Goal: Task Accomplishment & Management: Complete application form

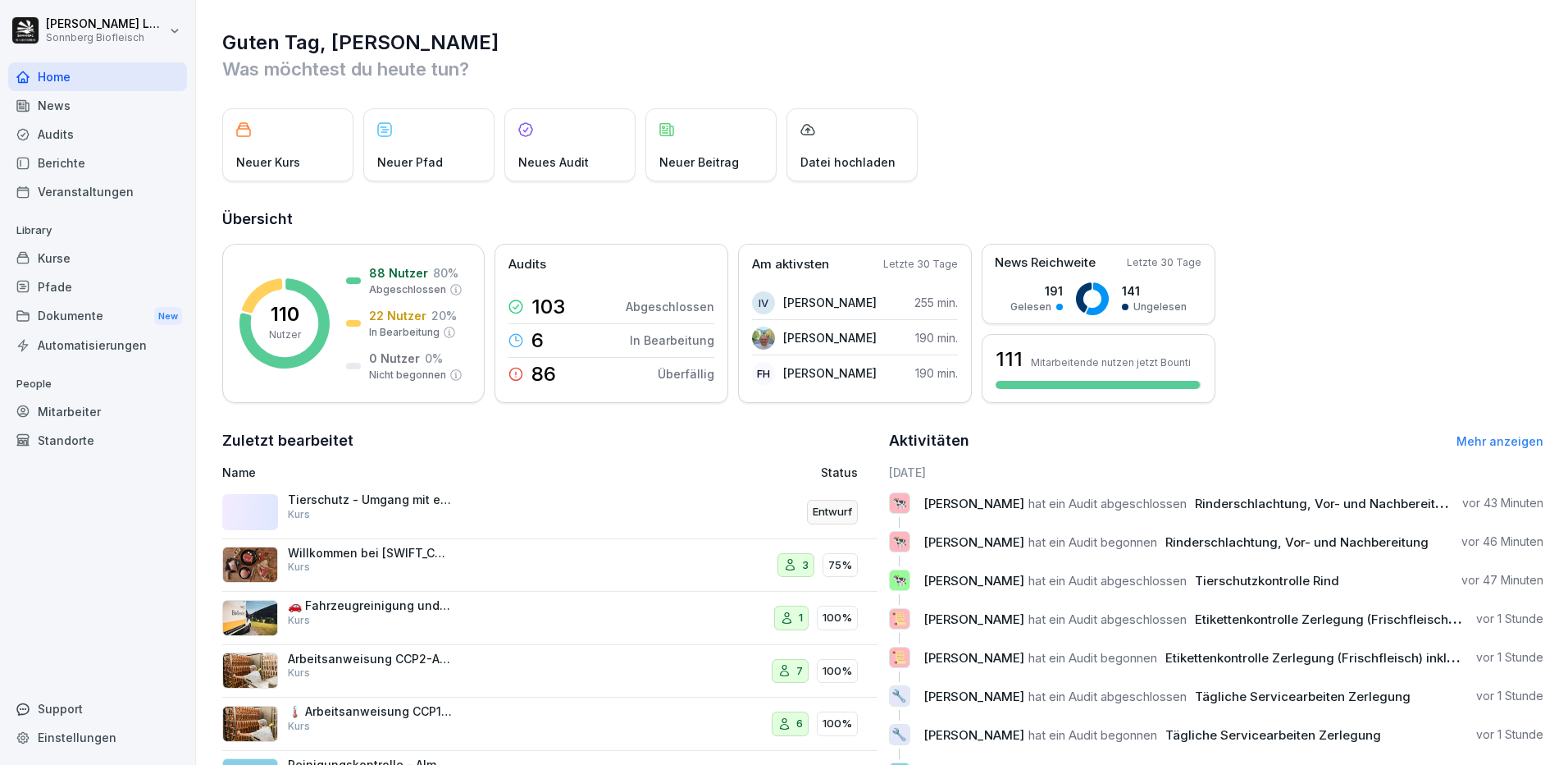
click at [89, 410] on div "Mitarbeiter" at bounding box center [98, 411] width 179 height 29
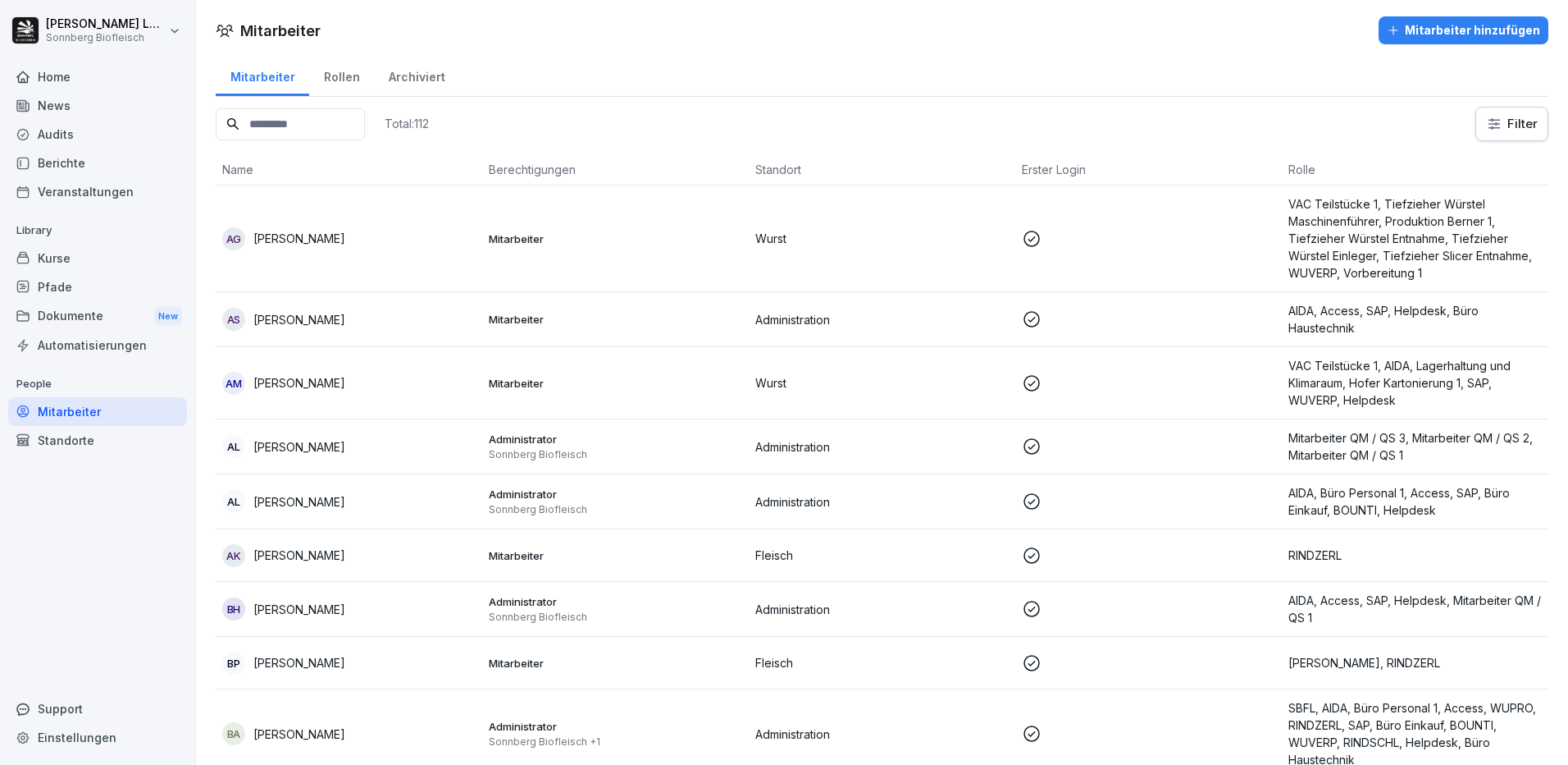
click at [1397, 23] on div "Mitarbeiter hinzufügen" at bounding box center [1463, 30] width 154 height 18
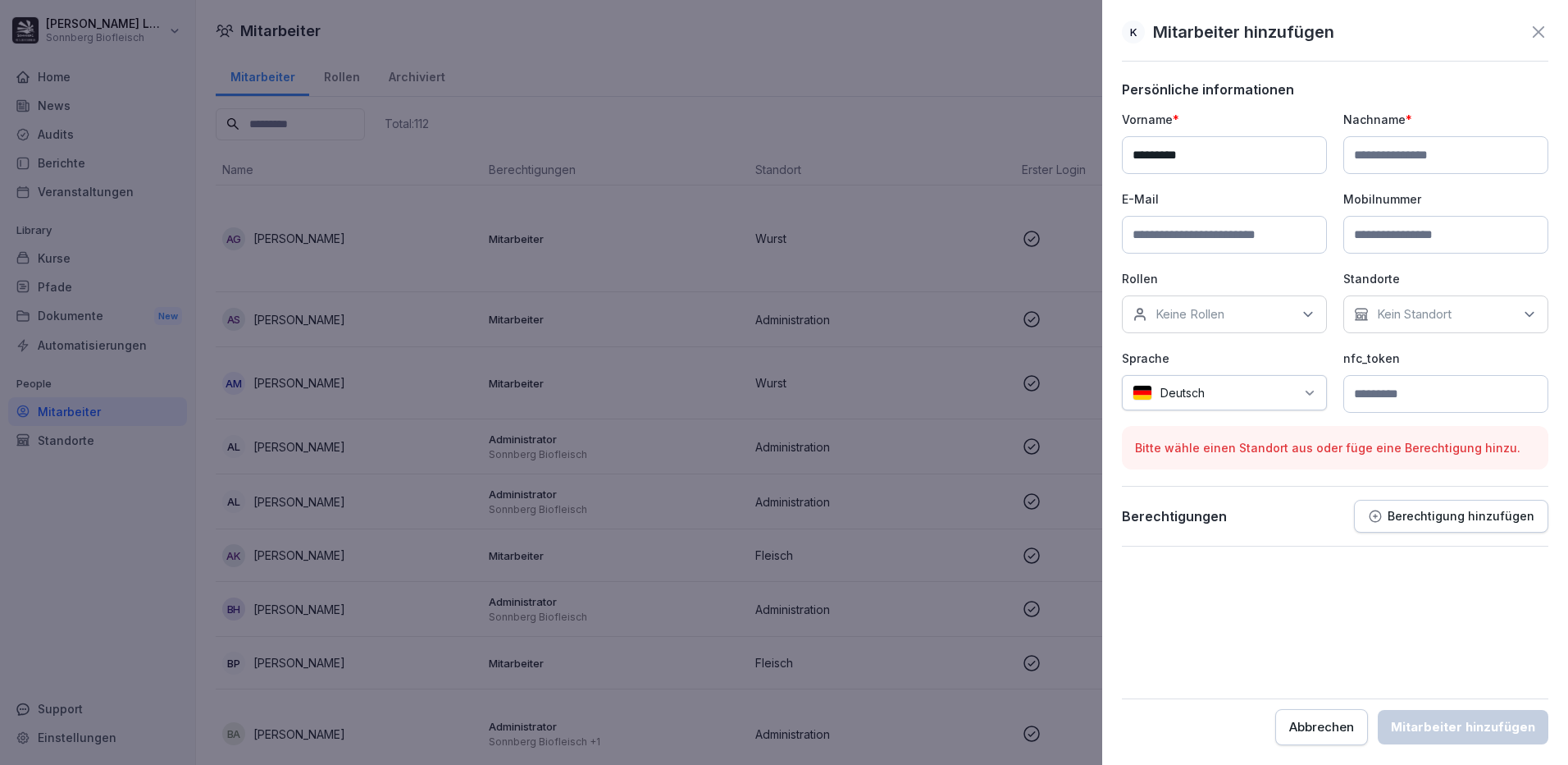
type input "*********"
type input "*******"
click at [1177, 231] on input at bounding box center [1224, 235] width 205 height 38
paste input "**********"
type input "**********"
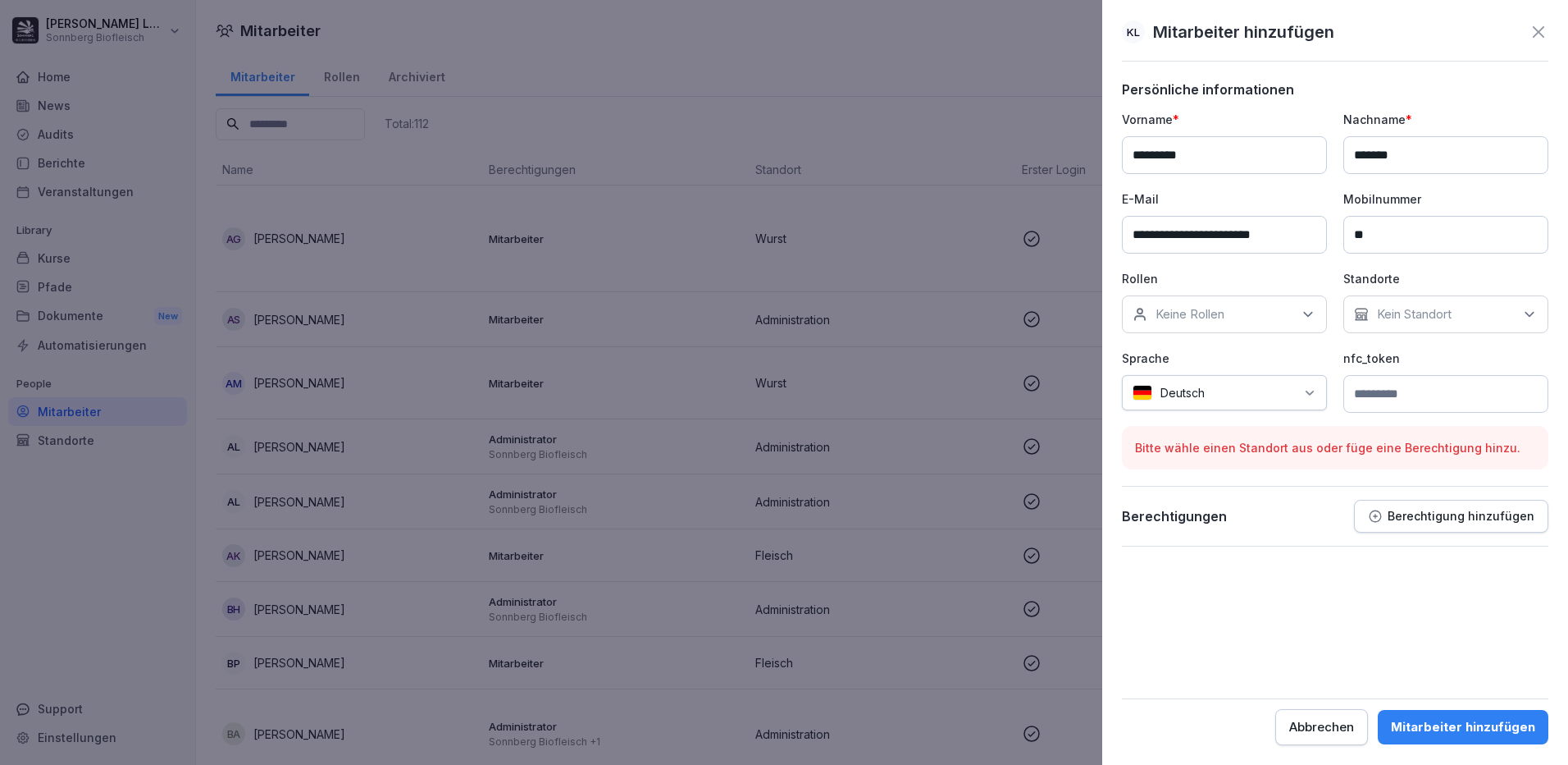
type input "*"
type input "**********"
click at [1239, 325] on div "Keine Rollen" at bounding box center [1224, 314] width 205 height 38
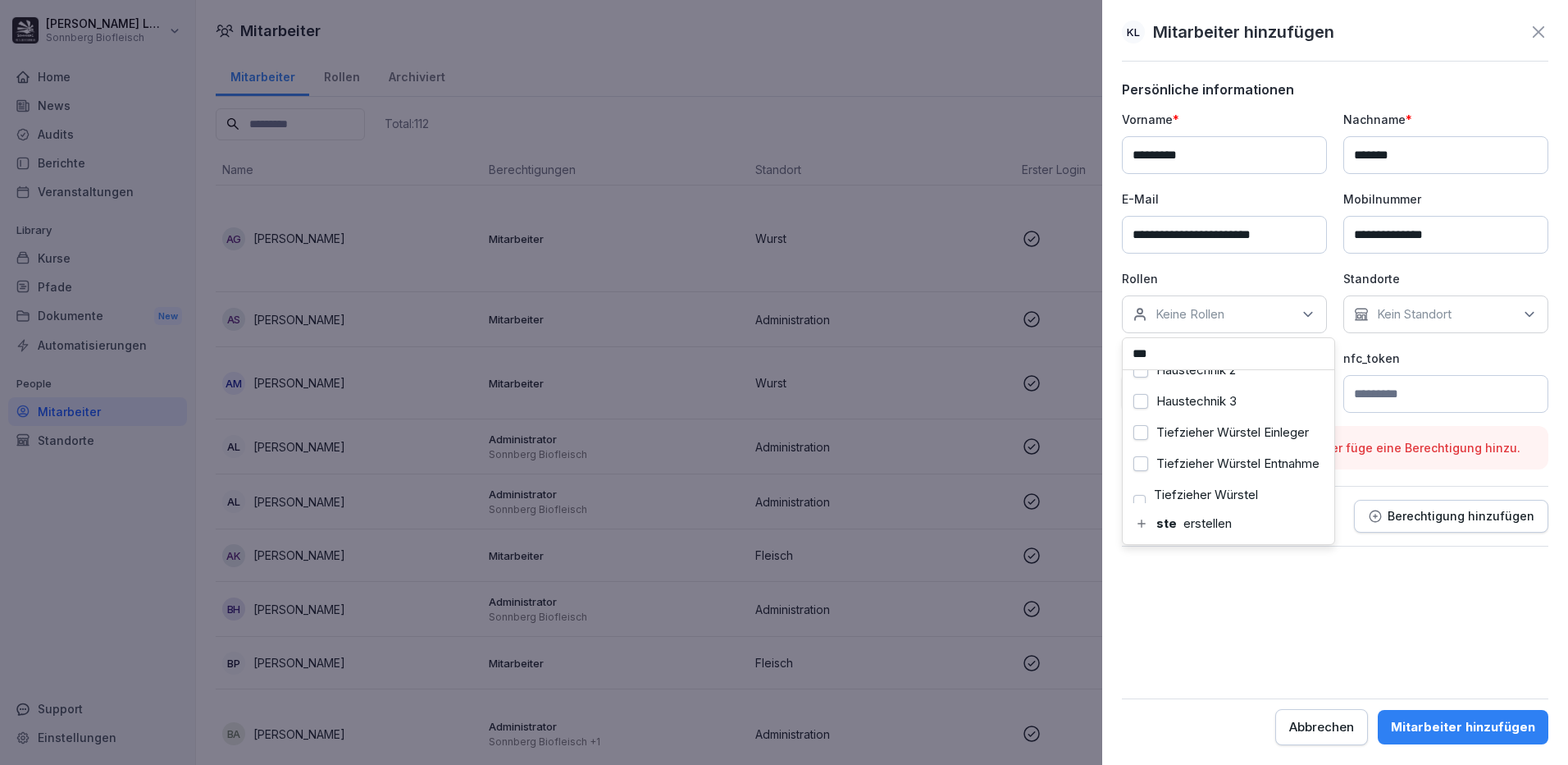
scroll to position [150, 0]
type input "*"
type input "****"
click at [1239, 438] on div "Büro Personal 1" at bounding box center [1228, 448] width 203 height 31
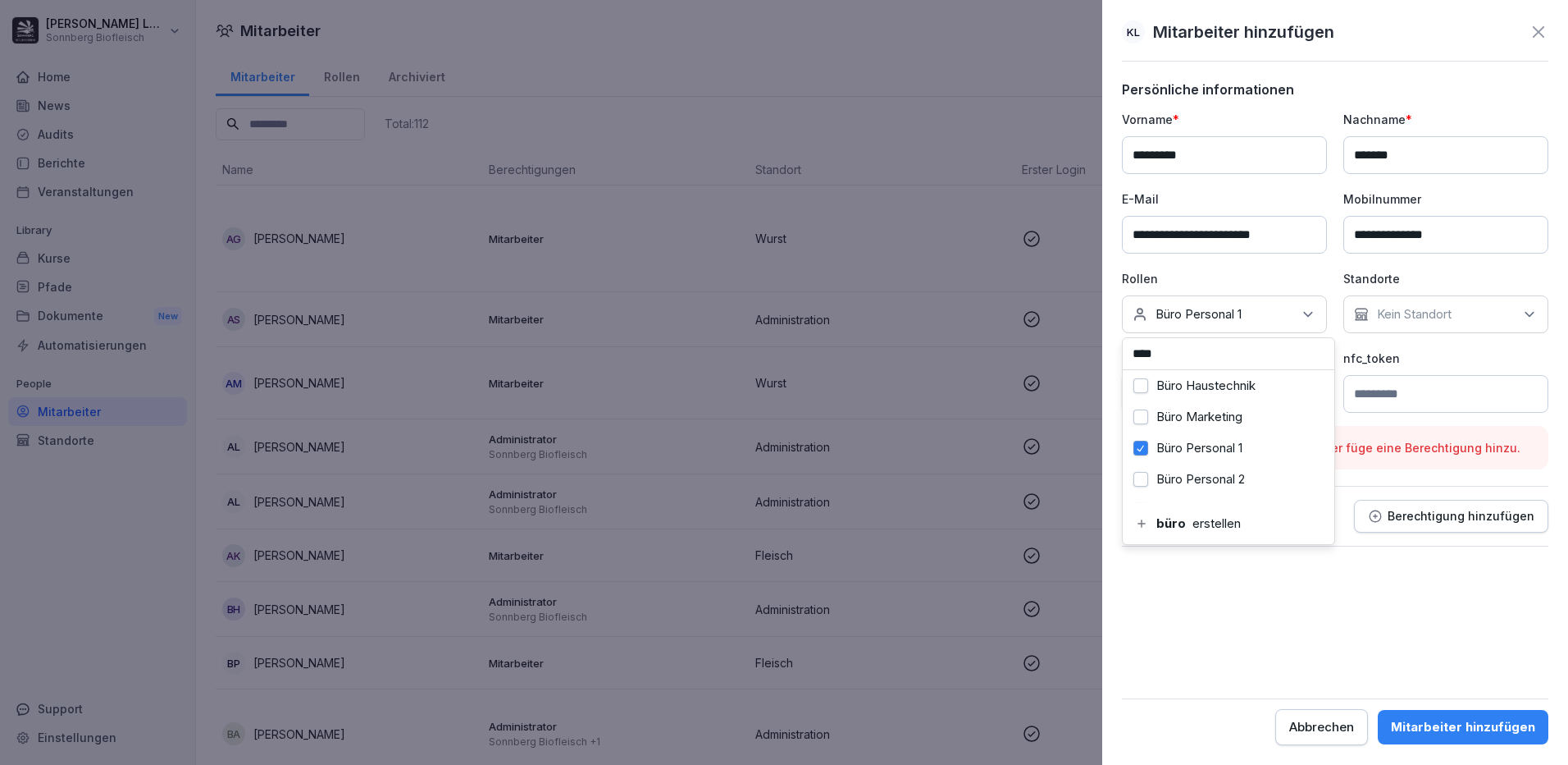
click at [1217, 470] on div "Büro Personal 2" at bounding box center [1228, 479] width 203 height 31
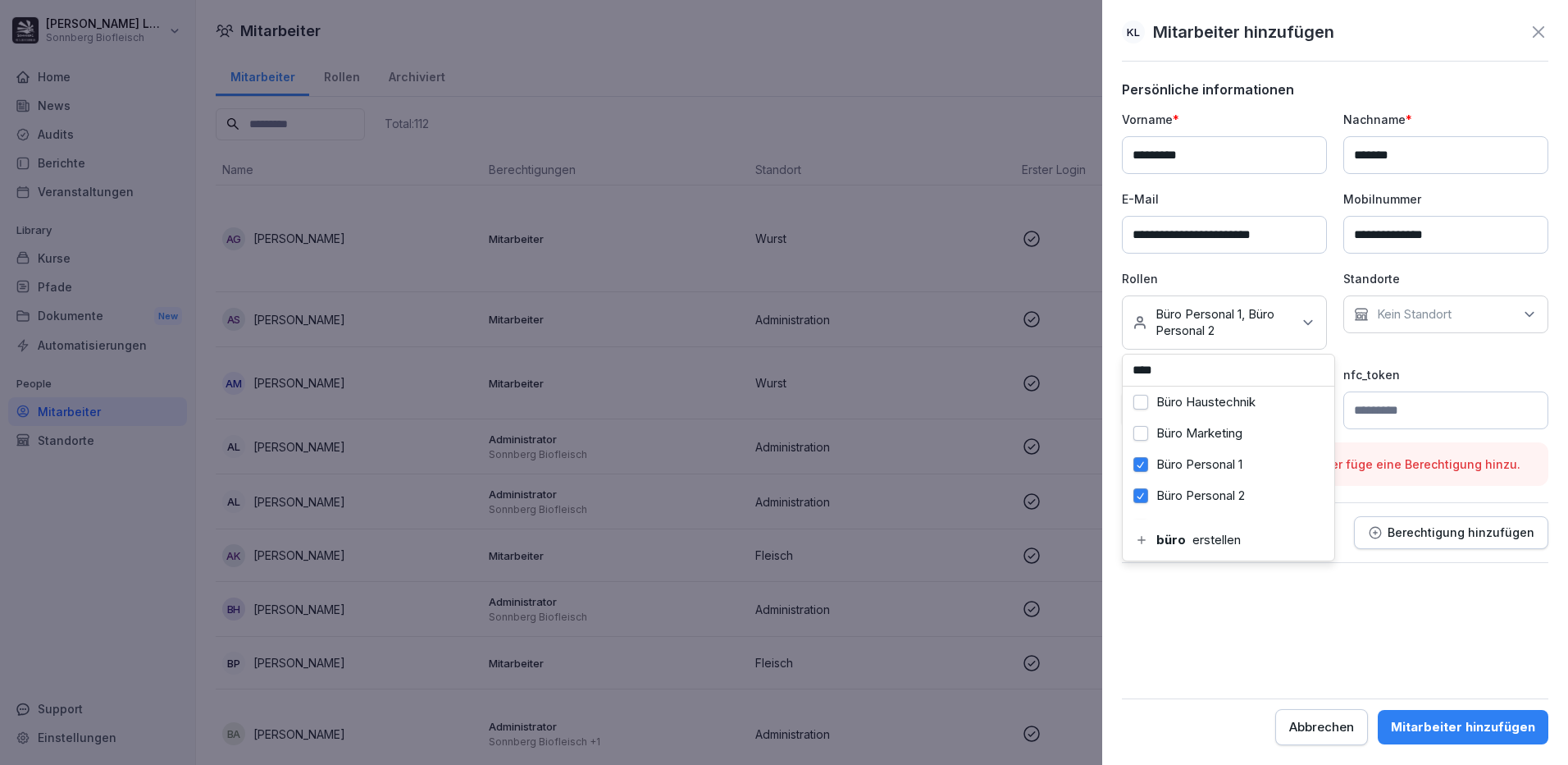
click at [1145, 429] on button "Büro Marketing" at bounding box center [1140, 432] width 14 height 14
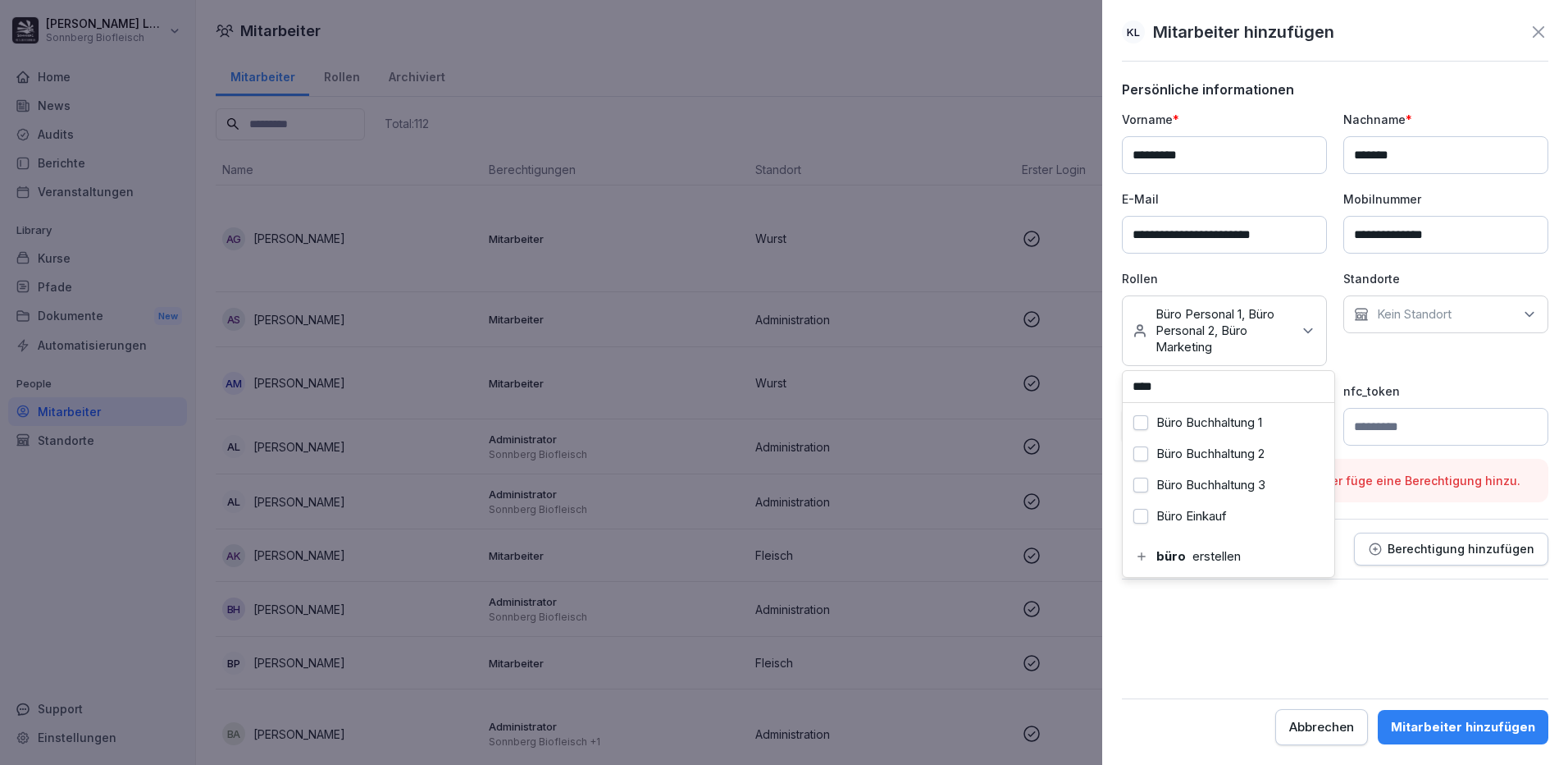
scroll to position [82, 0]
click at [1230, 438] on div "Büro Einkauf" at bounding box center [1228, 434] width 203 height 31
click at [1223, 448] on div "Büro Buchhaltung 1" at bounding box center [1228, 438] width 203 height 31
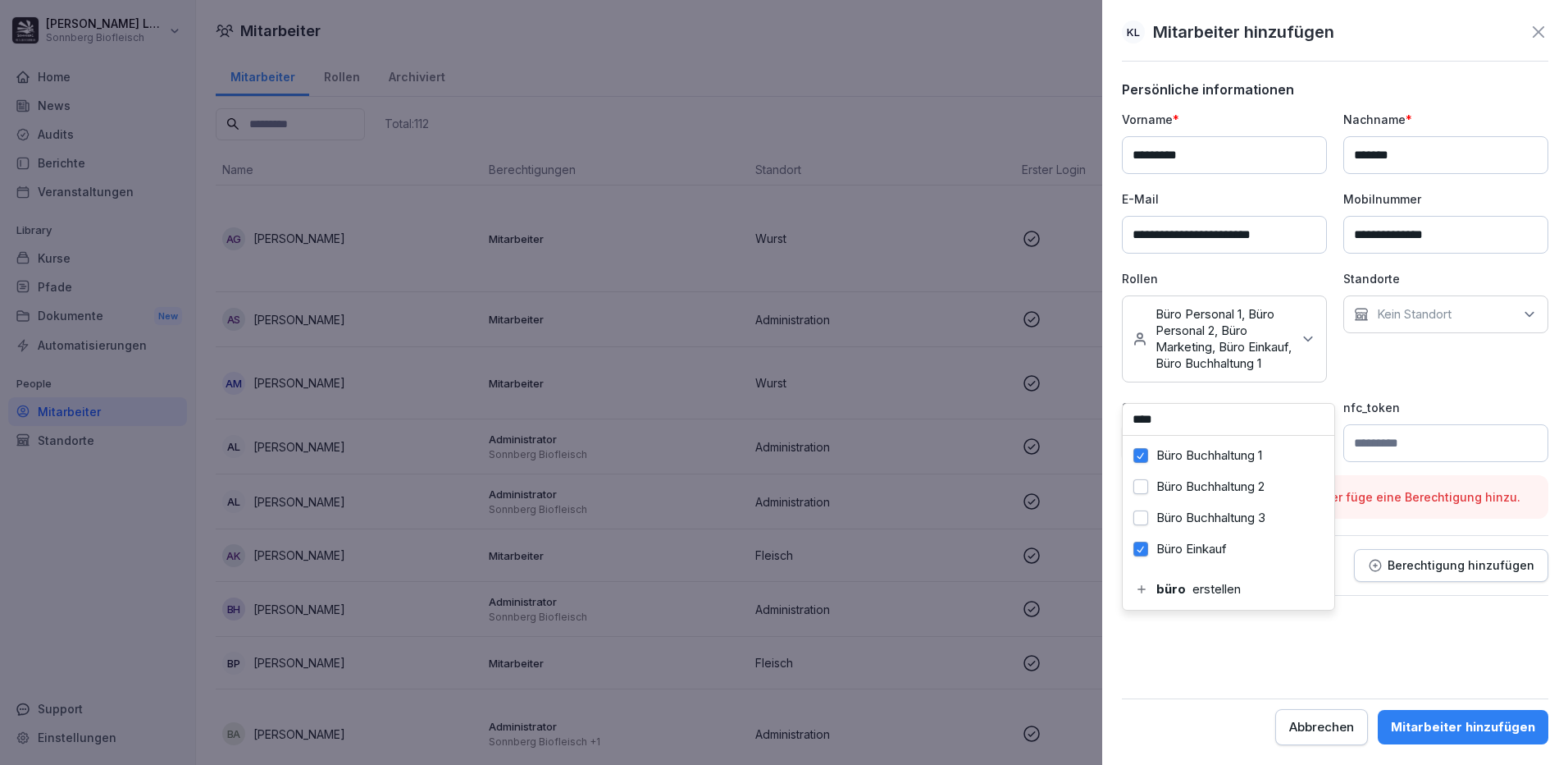
click at [1215, 486] on label "Büro Buchhaltung 2" at bounding box center [1210, 486] width 108 height 14
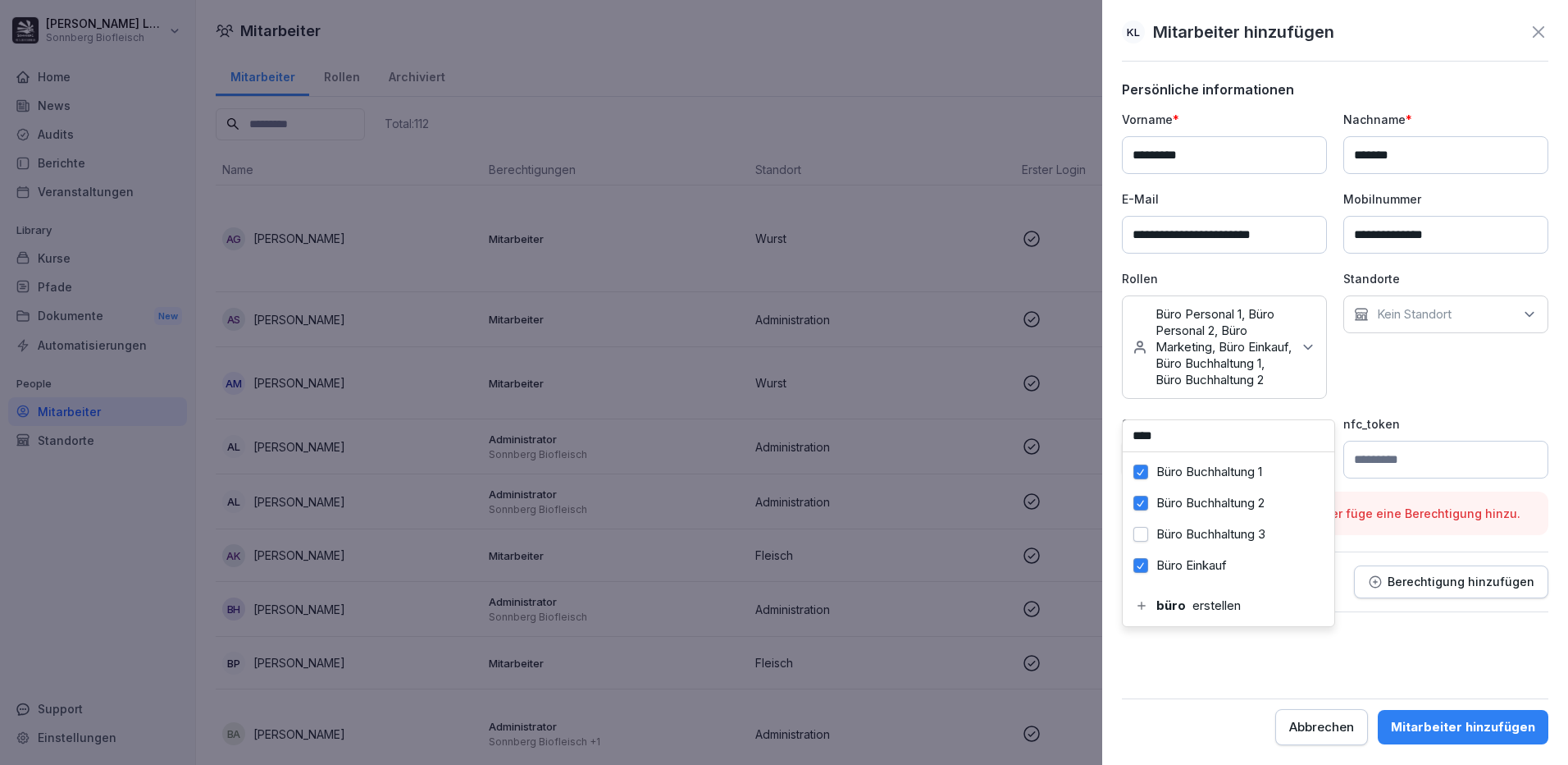
click at [1221, 529] on label "Büro Buchhaltung 3" at bounding box center [1210, 534] width 109 height 14
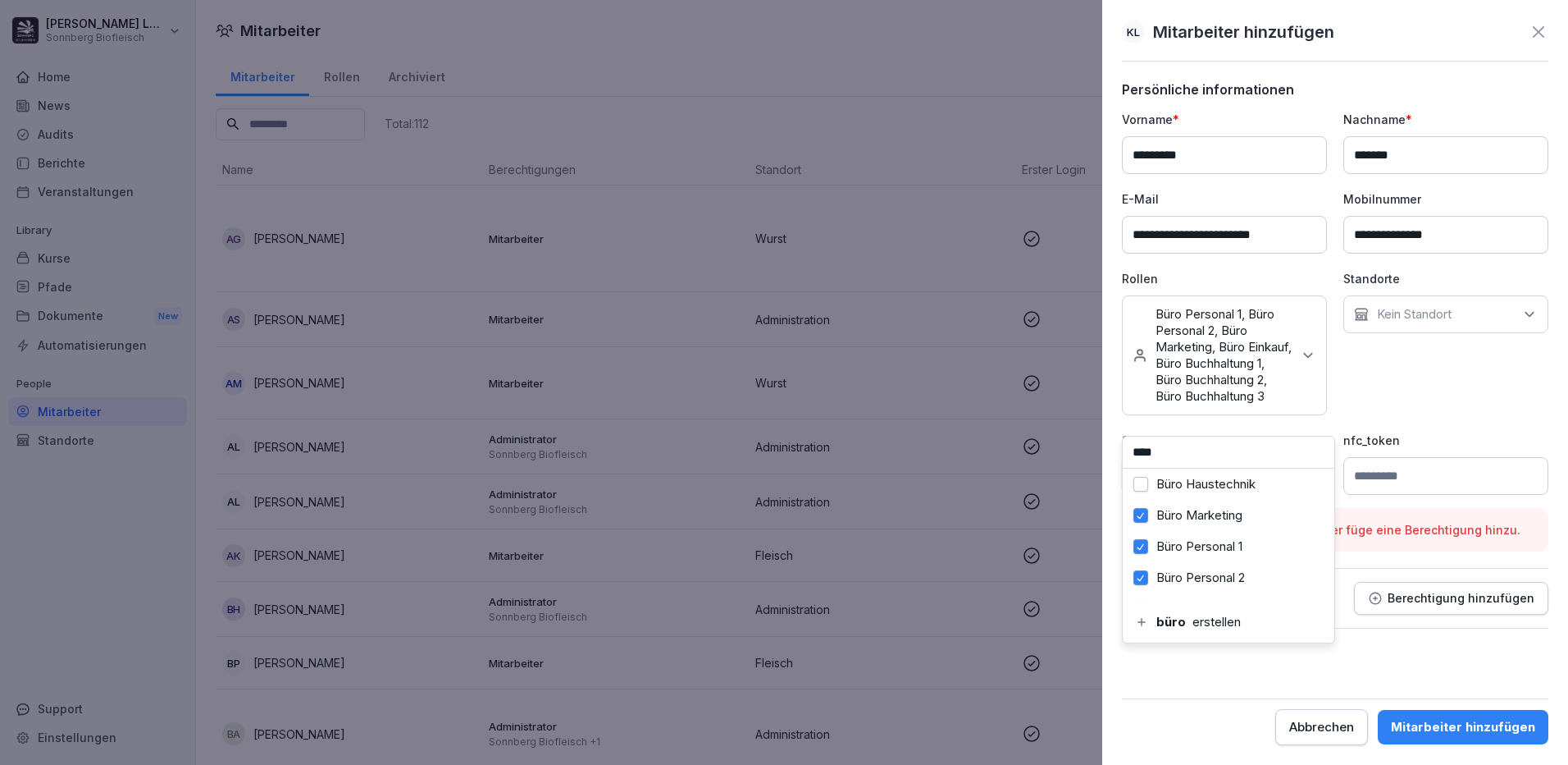
scroll to position [211, 0]
click at [1201, 521] on label "Büro Verkauf 1" at bounding box center [1196, 526] width 80 height 14
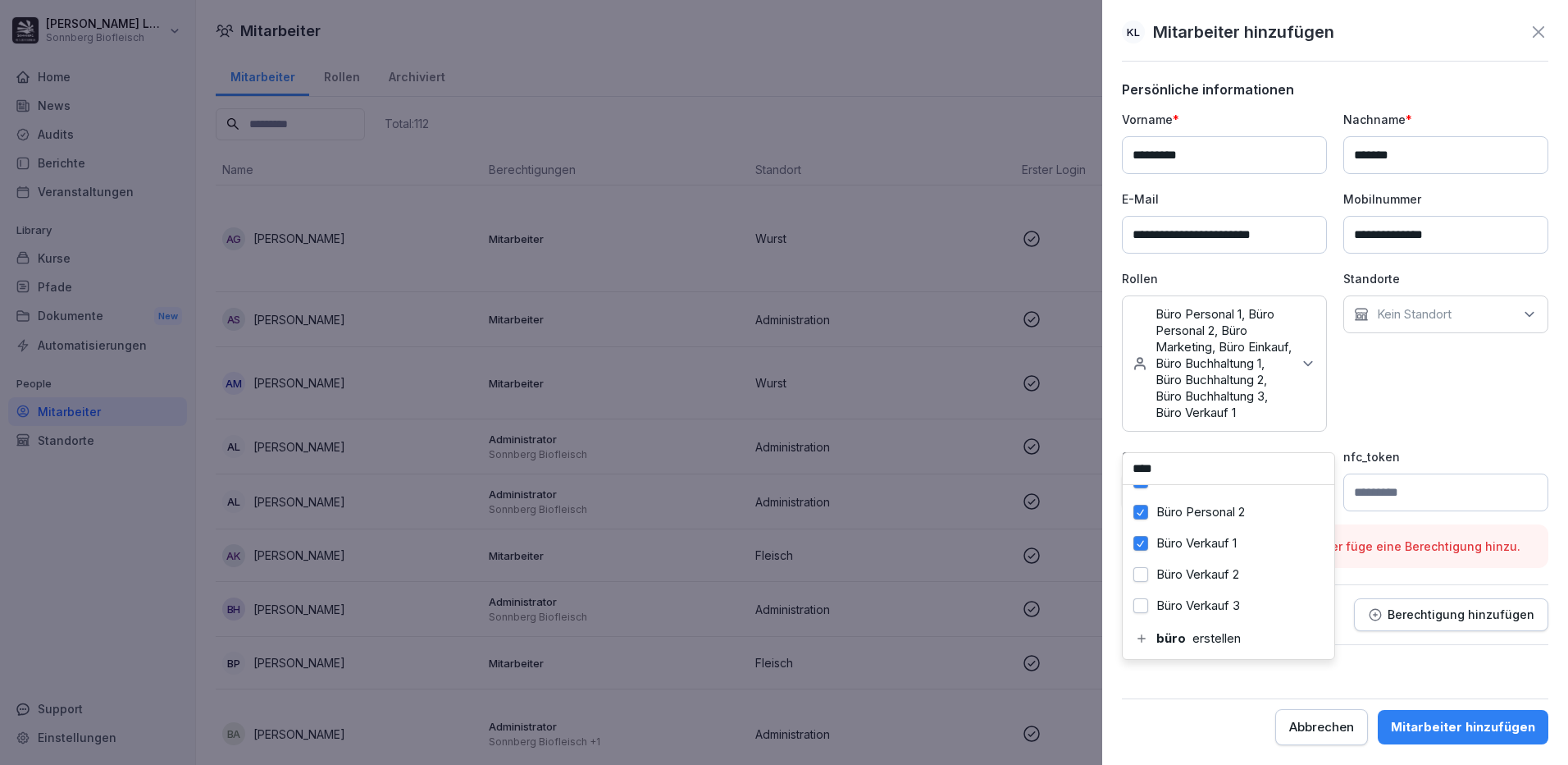
click at [1421, 299] on div "Kein Standort" at bounding box center [1445, 314] width 205 height 38
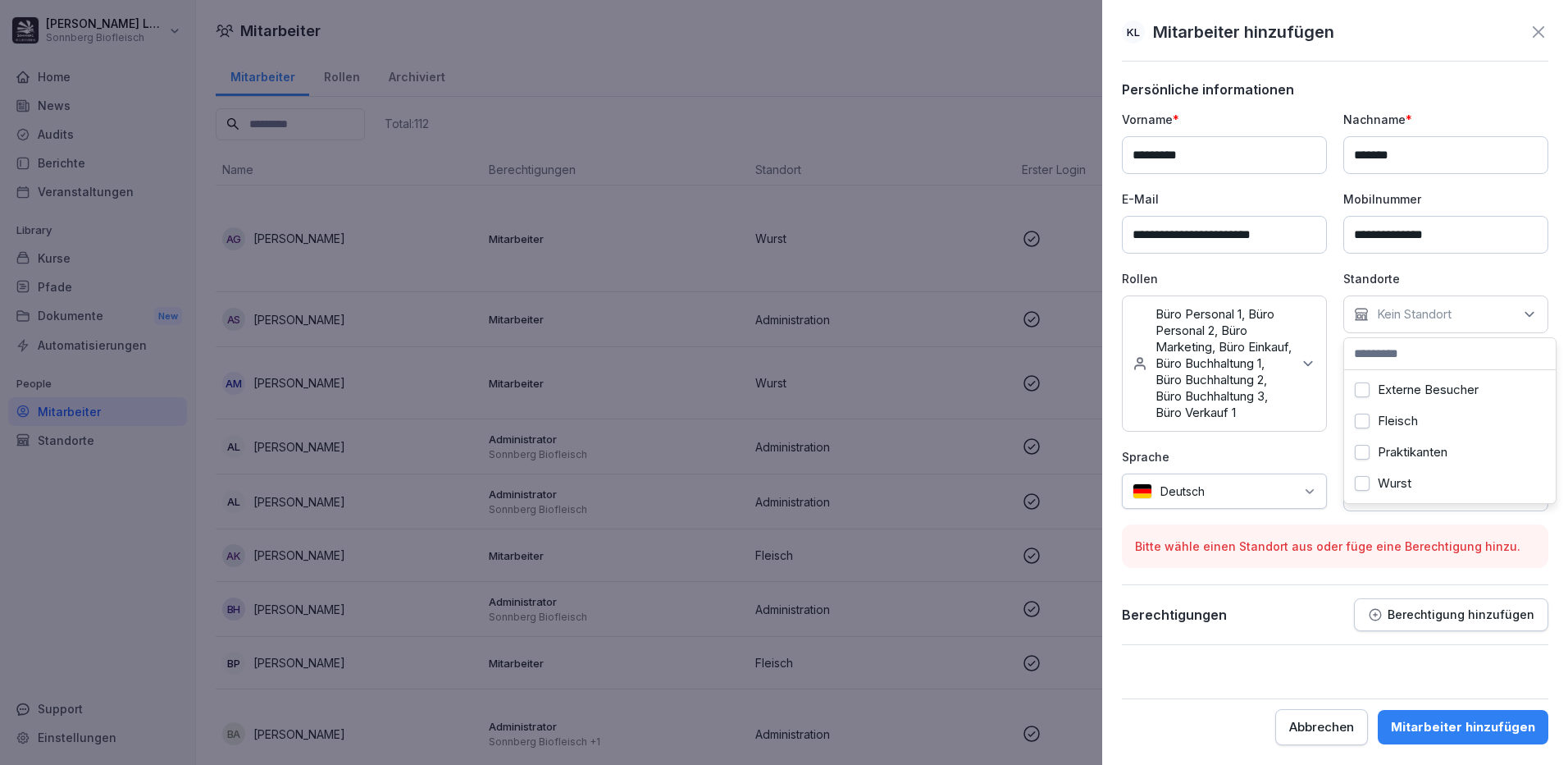
scroll to position [0, 0]
click at [1471, 392] on div "Administration" at bounding box center [1449, 389] width 203 height 31
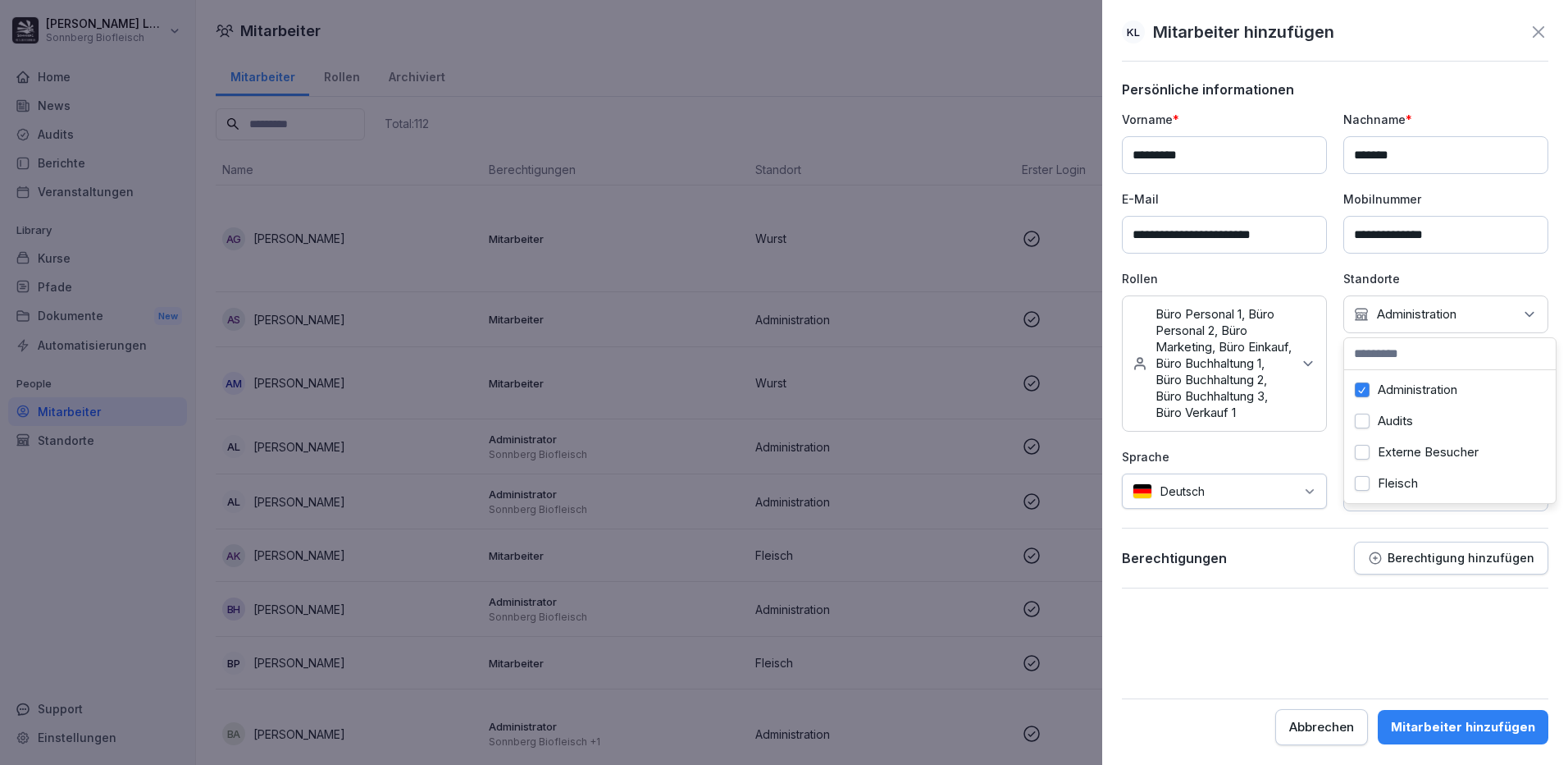
click at [1247, 621] on form "**********" at bounding box center [1334, 413] width 426 height 664
click at [1419, 564] on p "Berechtigung hinzufügen" at bounding box center [1461, 558] width 147 height 14
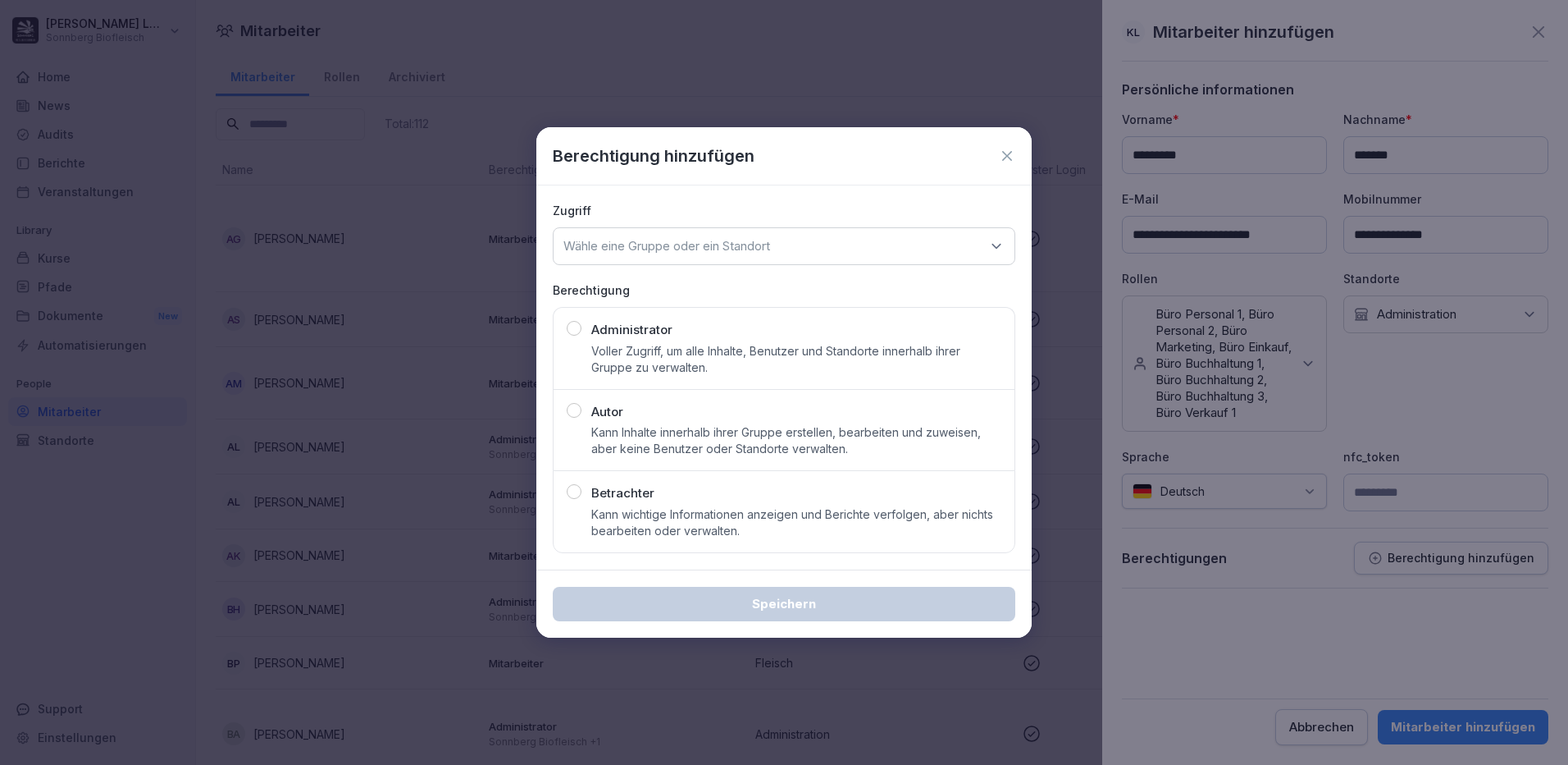
drag, startPoint x: 1008, startPoint y: 158, endPoint x: 1055, endPoint y: 198, distance: 61.7
click at [1007, 158] on icon at bounding box center [1006, 155] width 16 height 16
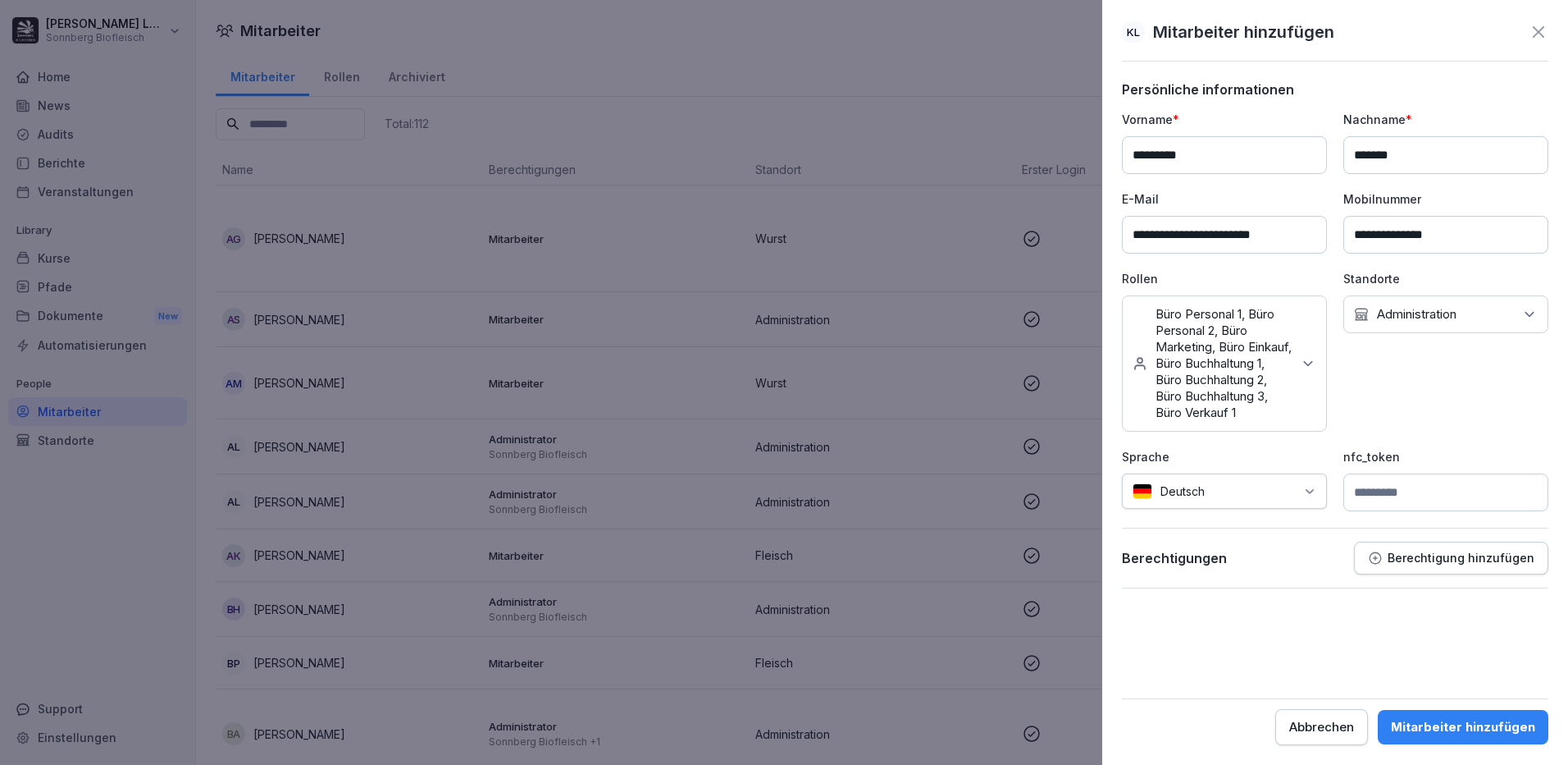
click at [1468, 711] on button "Mitarbeiter hinzufügen" at bounding box center [1463, 726] width 170 height 35
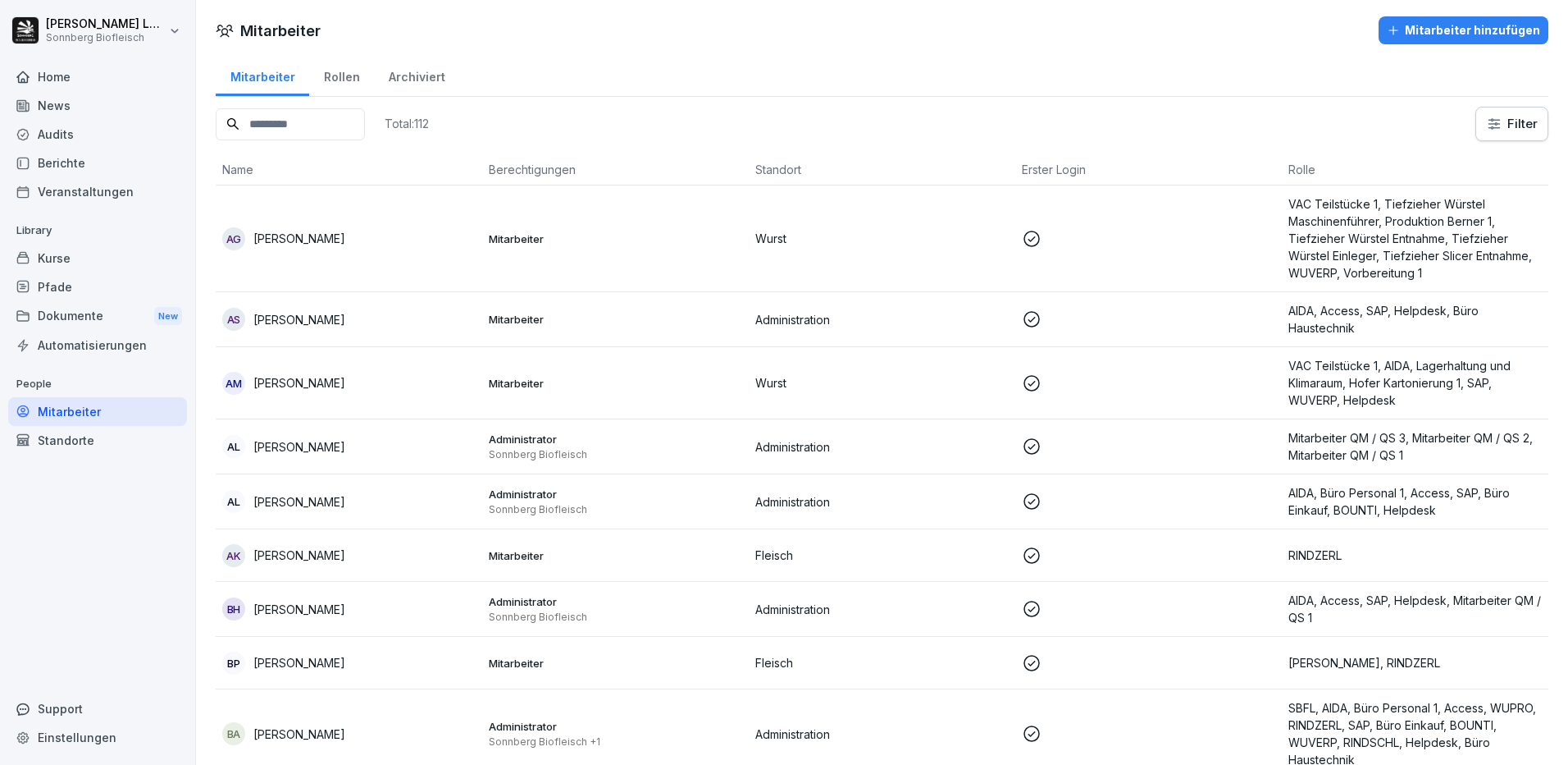
click at [365, 120] on input at bounding box center [290, 124] width 149 height 32
type input "*"
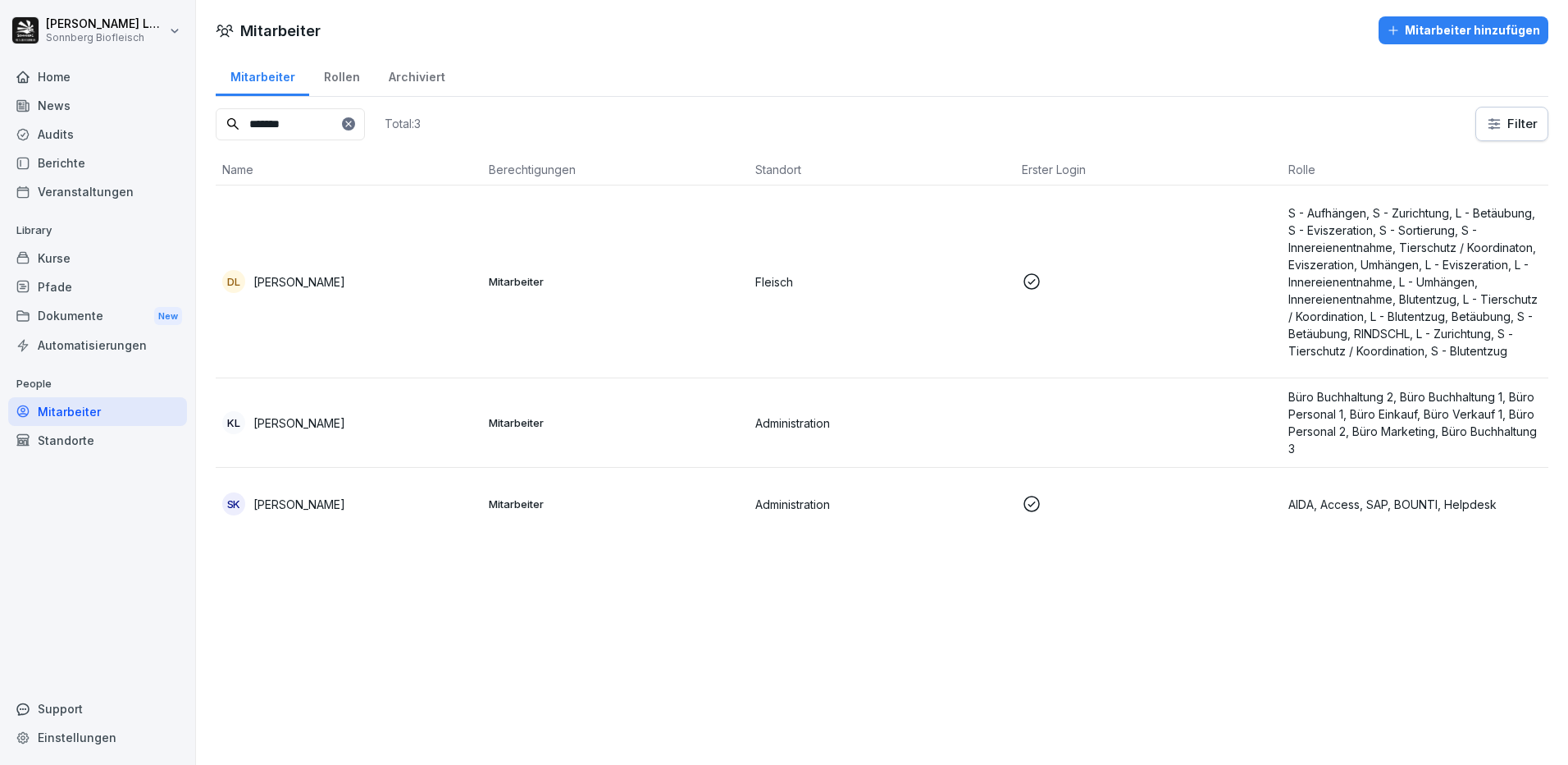
type input "*******"
click at [308, 430] on p "Katharina Leitner" at bounding box center [299, 423] width 92 height 17
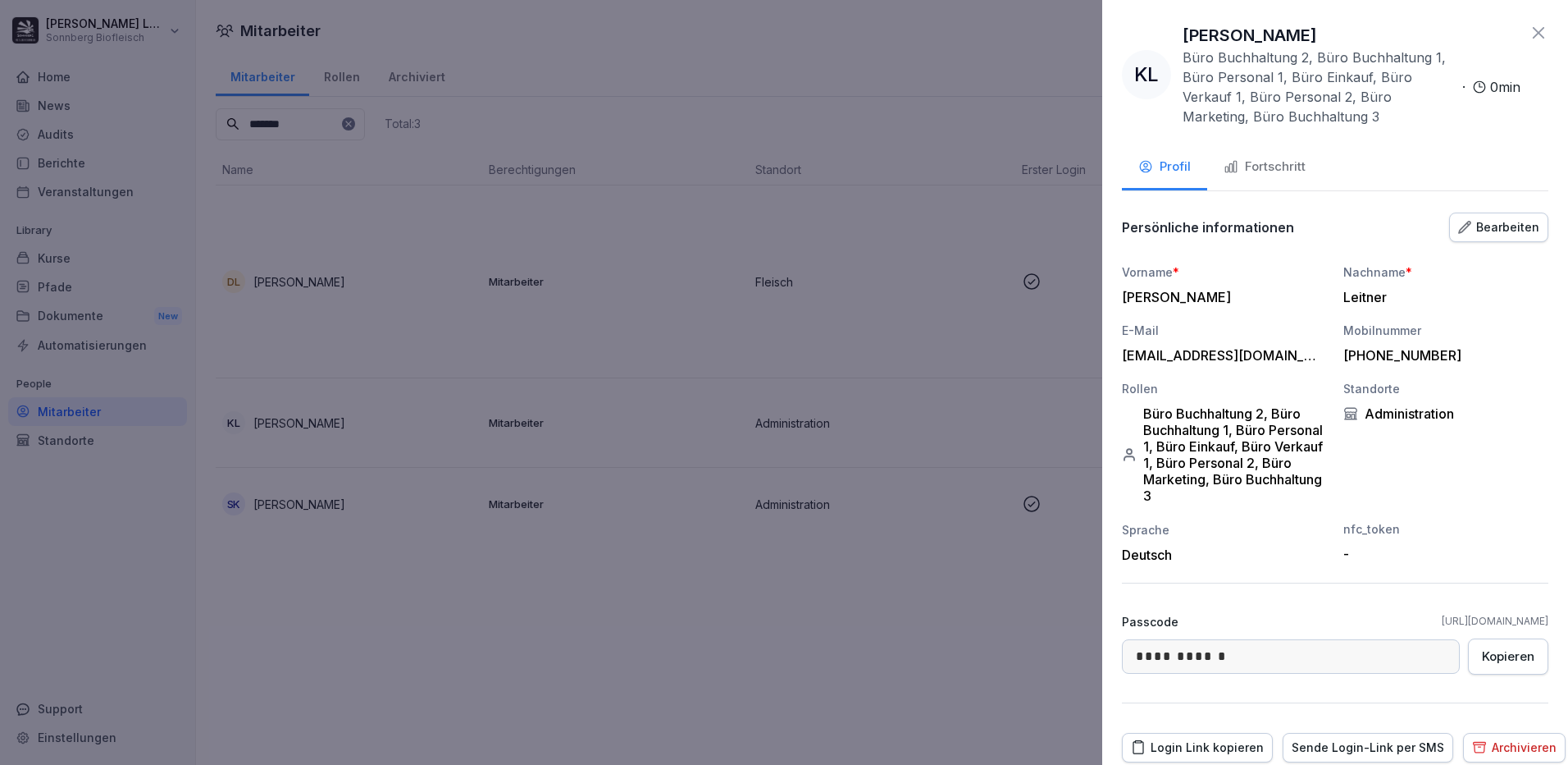
scroll to position [62, 0]
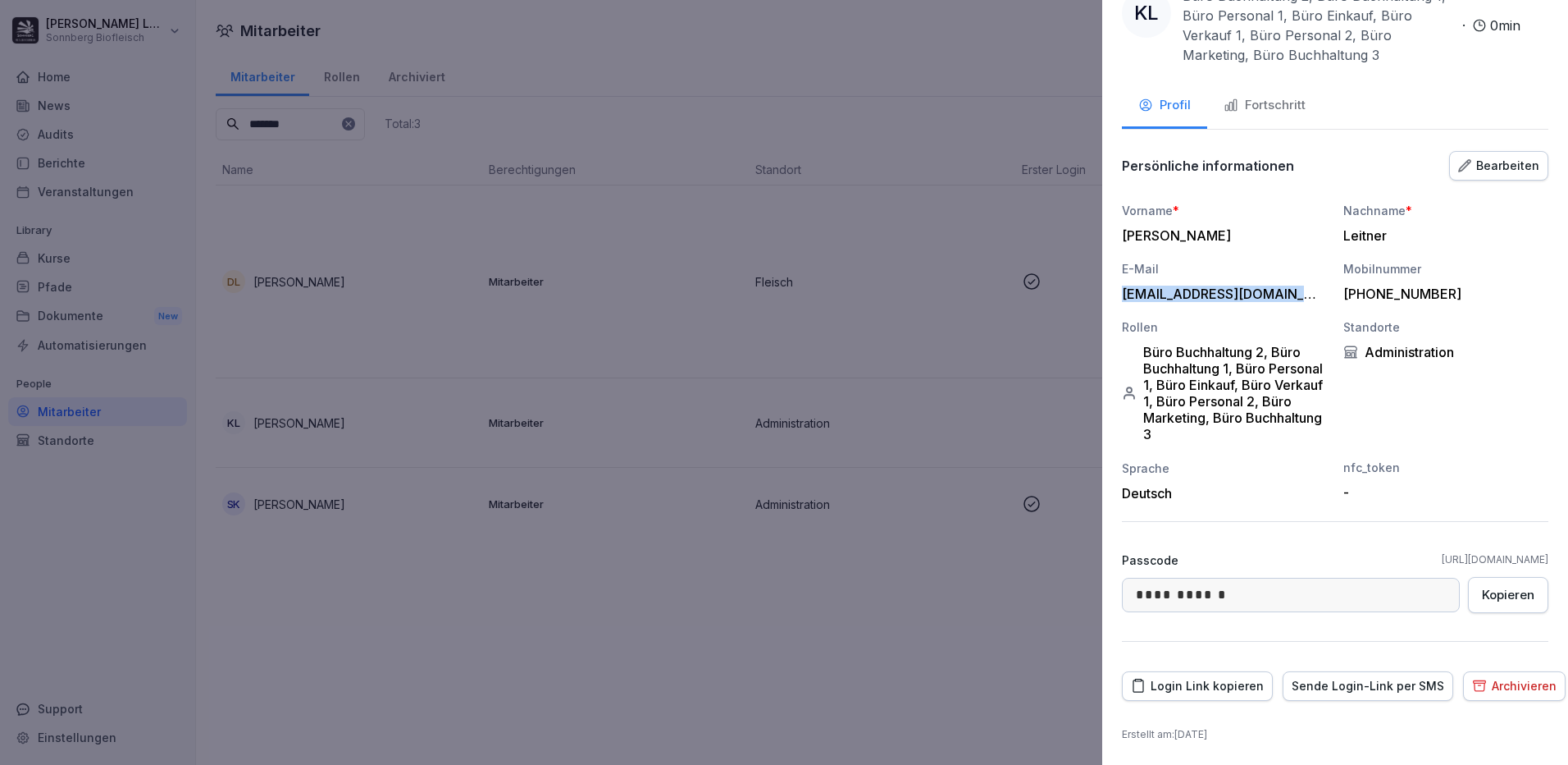
drag, startPoint x: 1284, startPoint y: 294, endPoint x: 1119, endPoint y: 306, distance: 165.4
click at [1119, 306] on div "**********" at bounding box center [1335, 382] width 466 height 765
copy div "leitnerkathi22@gmail.com"
drag, startPoint x: 1247, startPoint y: 678, endPoint x: 1272, endPoint y: 678, distance: 25.0
click at [1245, 678] on div "Login Link kopieren" at bounding box center [1197, 686] width 132 height 18
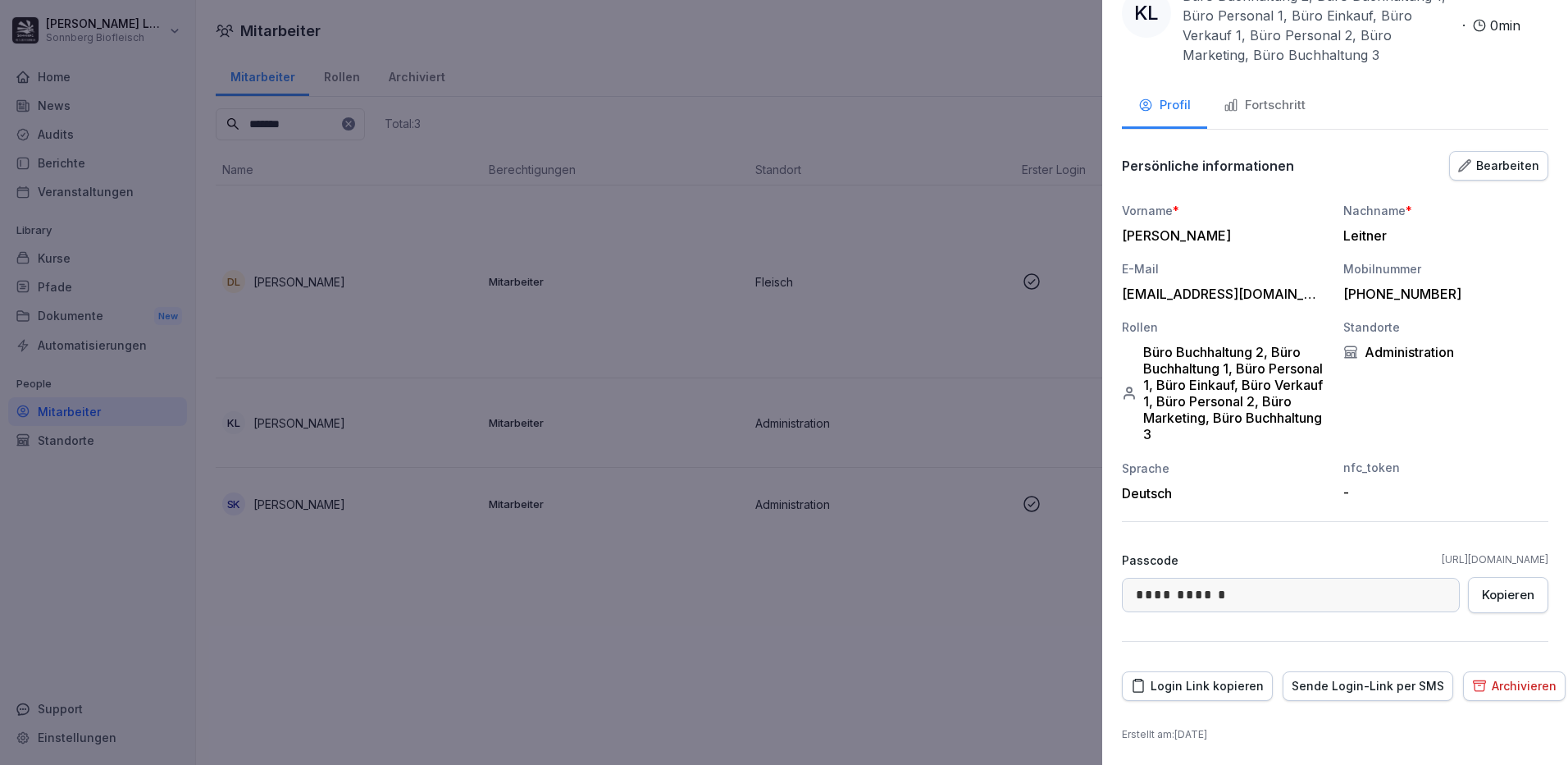
click at [467, 580] on div at bounding box center [784, 382] width 1568 height 765
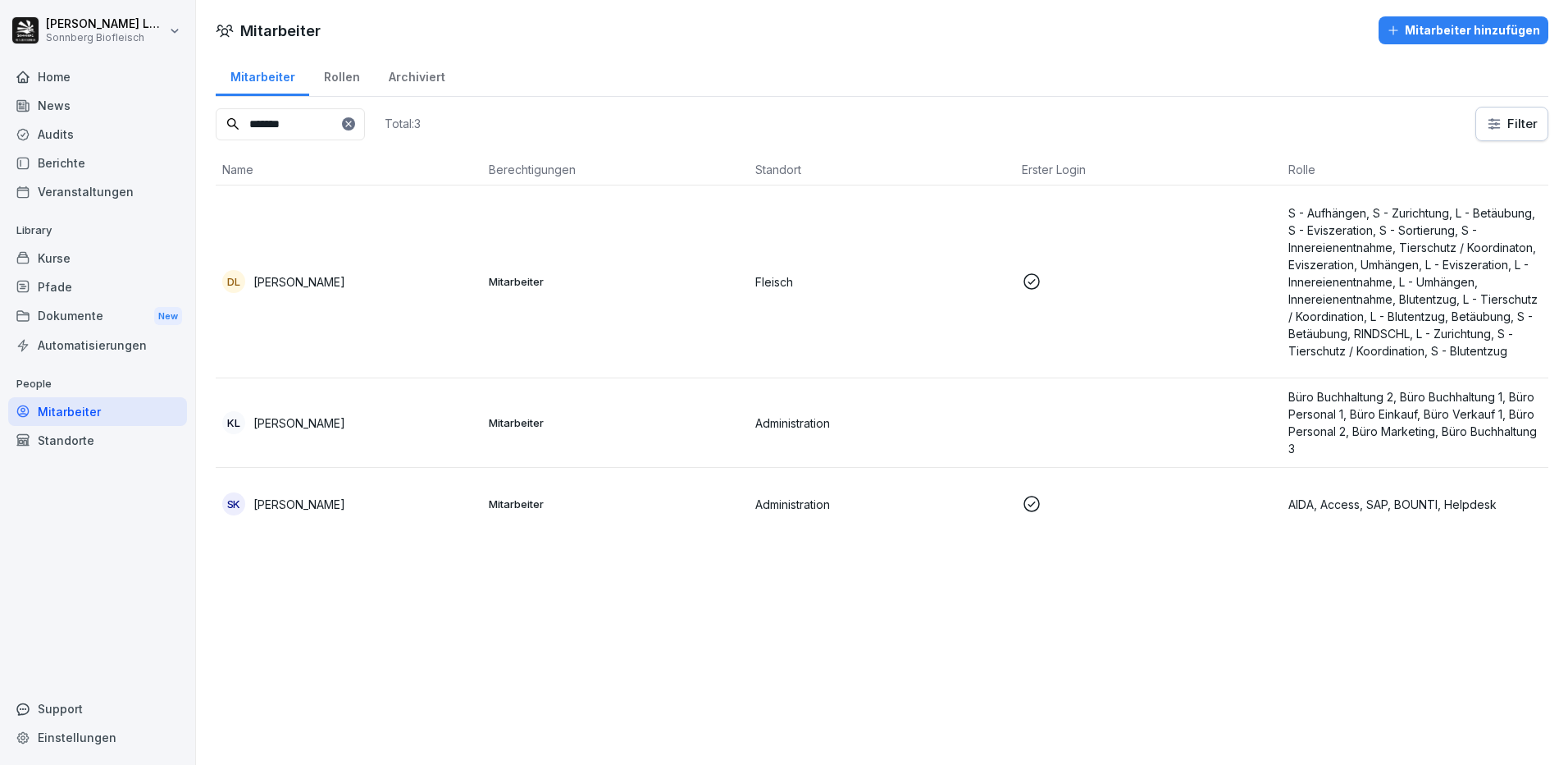
click at [40, 255] on div "Kurse" at bounding box center [98, 258] width 179 height 29
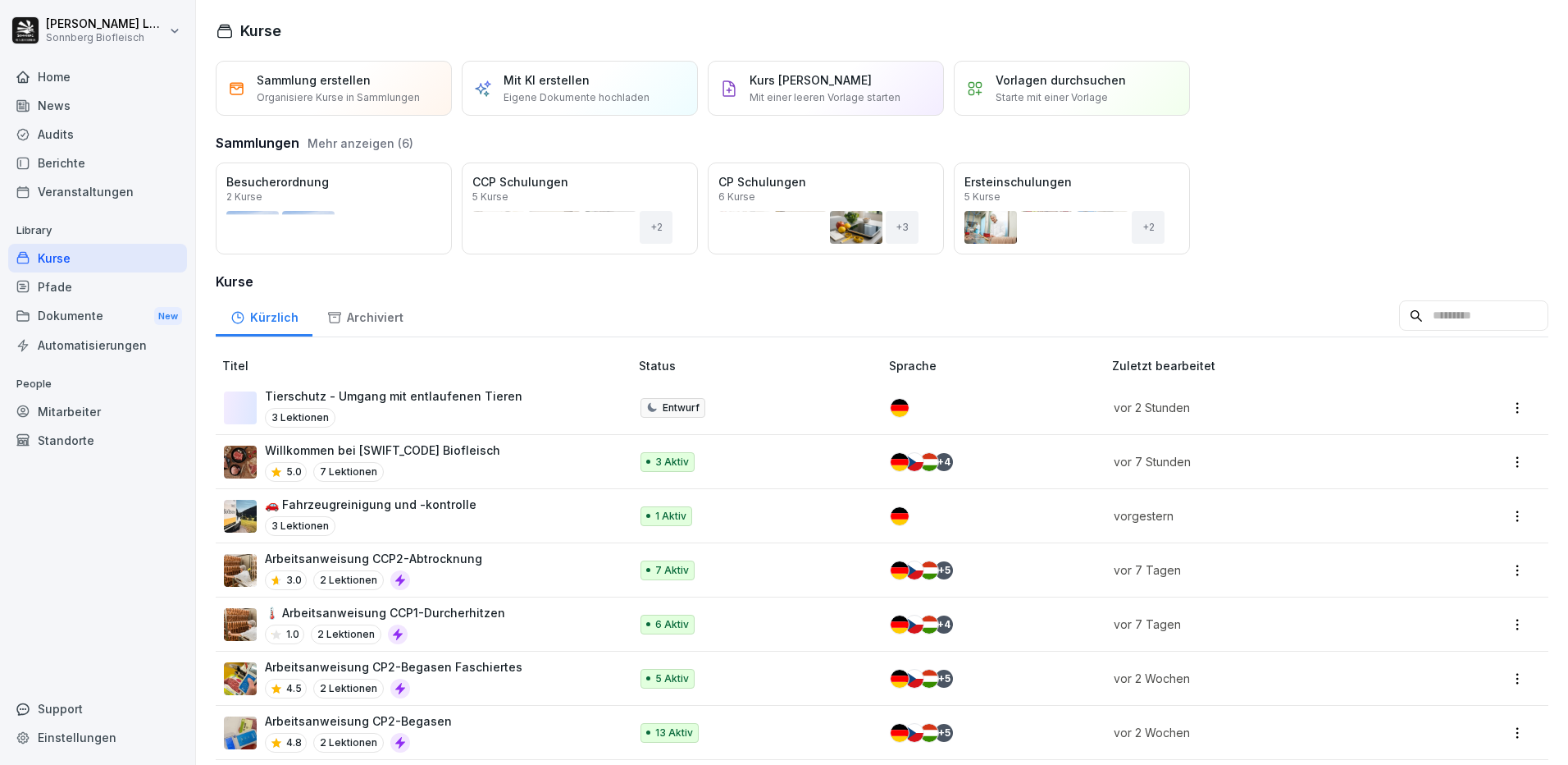
scroll to position [82, 0]
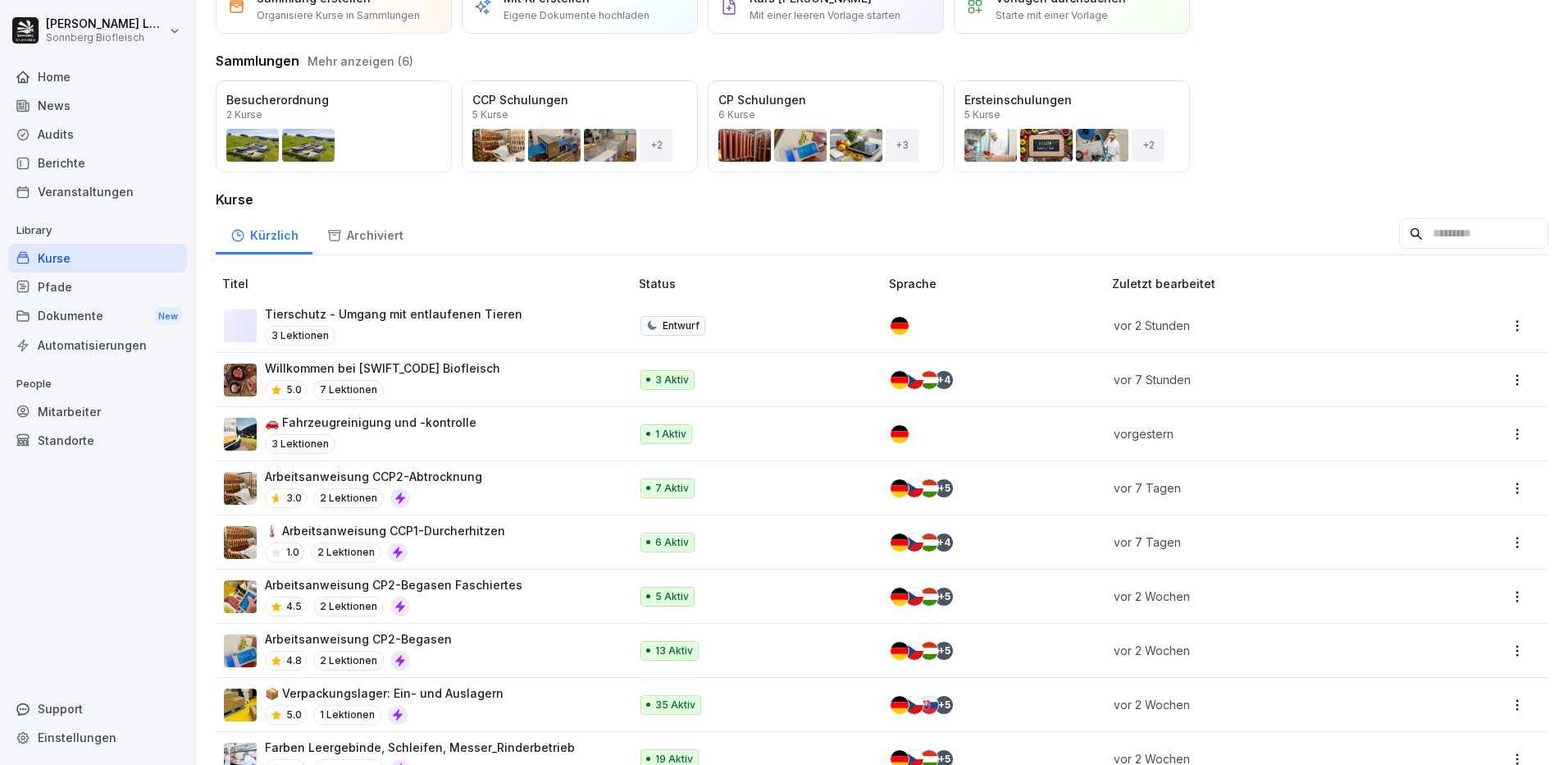
click at [430, 389] on div "5.0 7 Lektionen" at bounding box center [382, 389] width 235 height 19
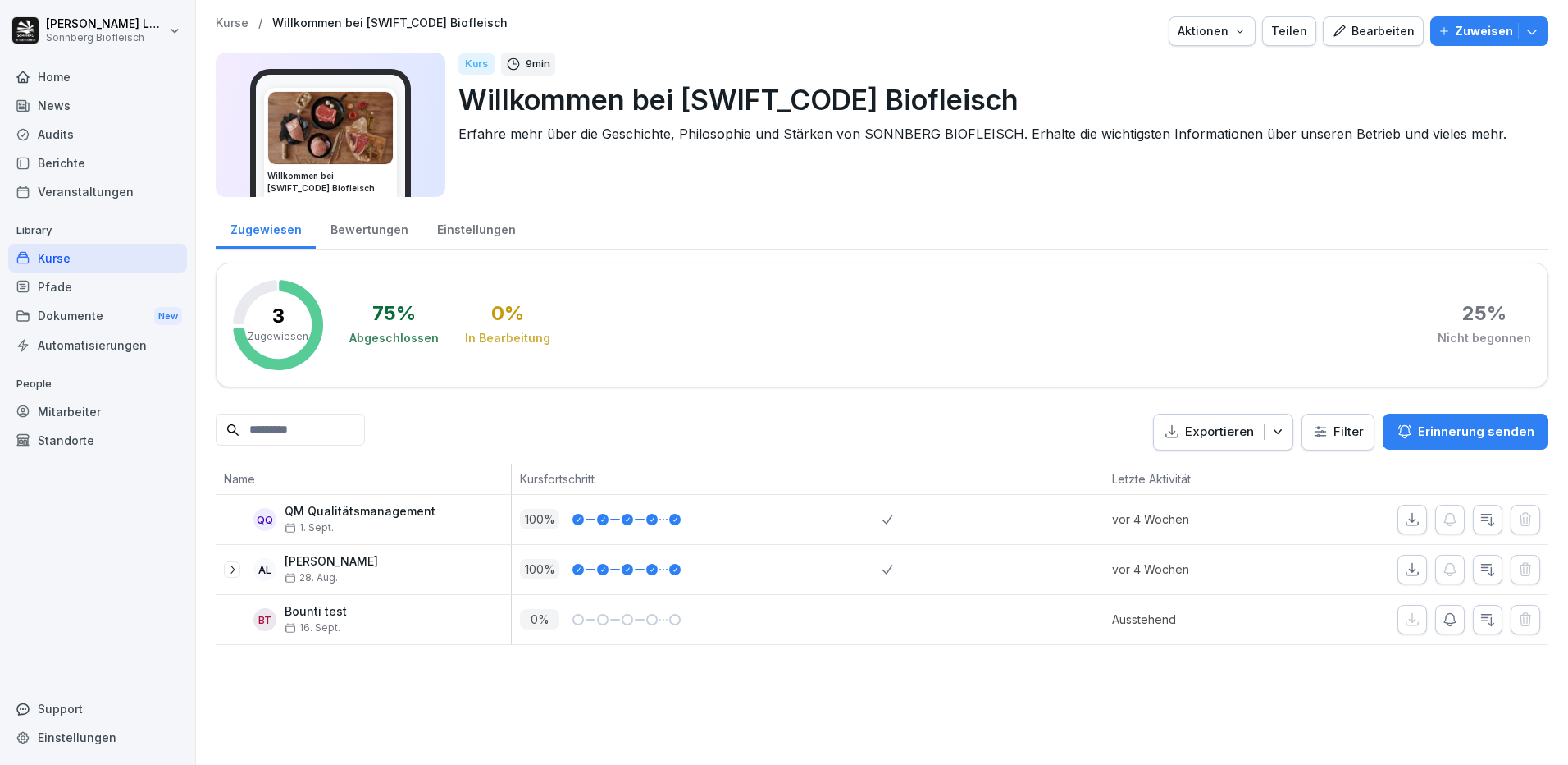
click at [224, 575] on div "AL [PERSON_NAME] 28. Aug." at bounding box center [364, 569] width 295 height 49
click at [230, 571] on icon at bounding box center [232, 569] width 14 height 14
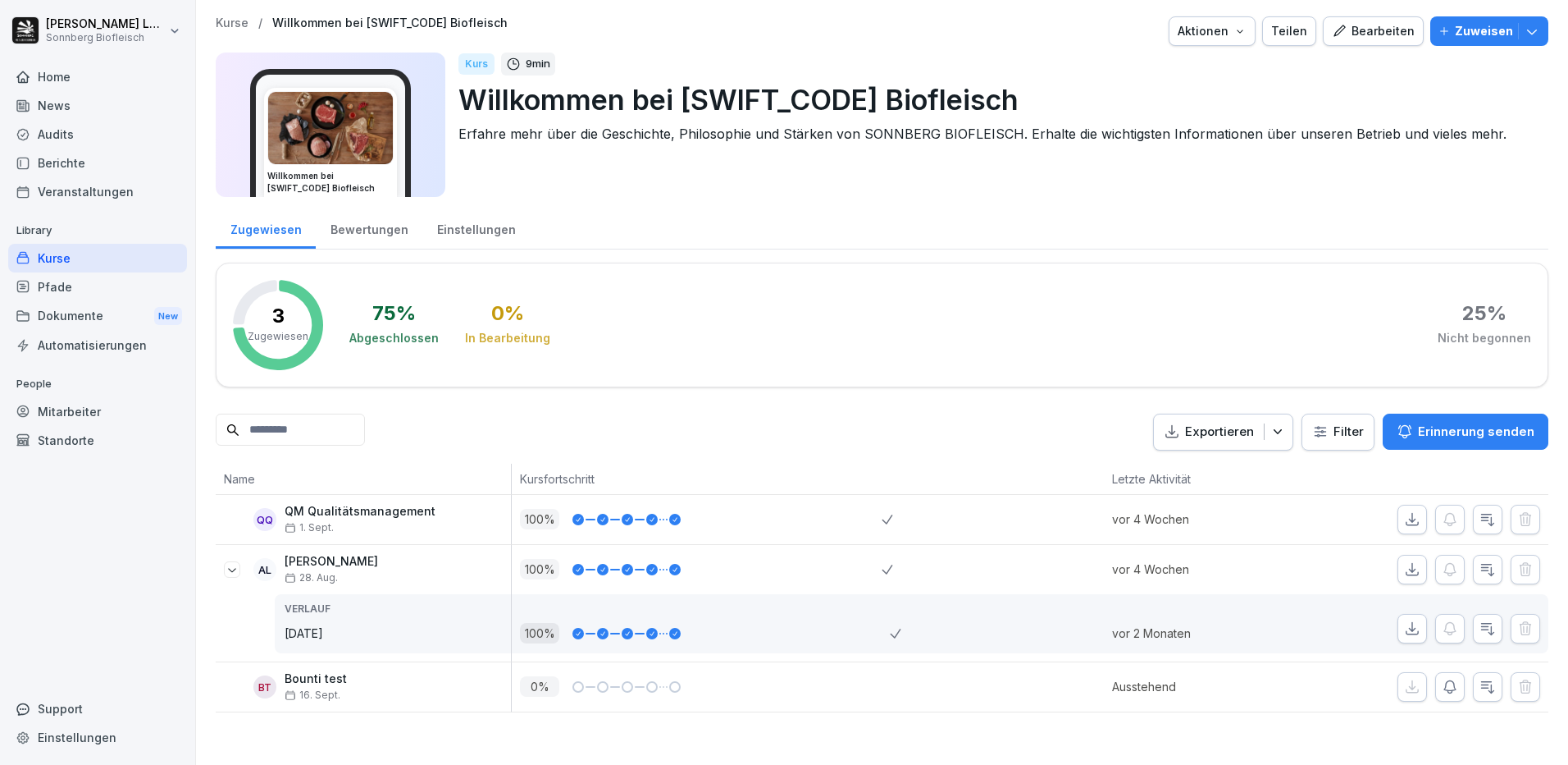
click at [230, 571] on icon at bounding box center [232, 569] width 14 height 14
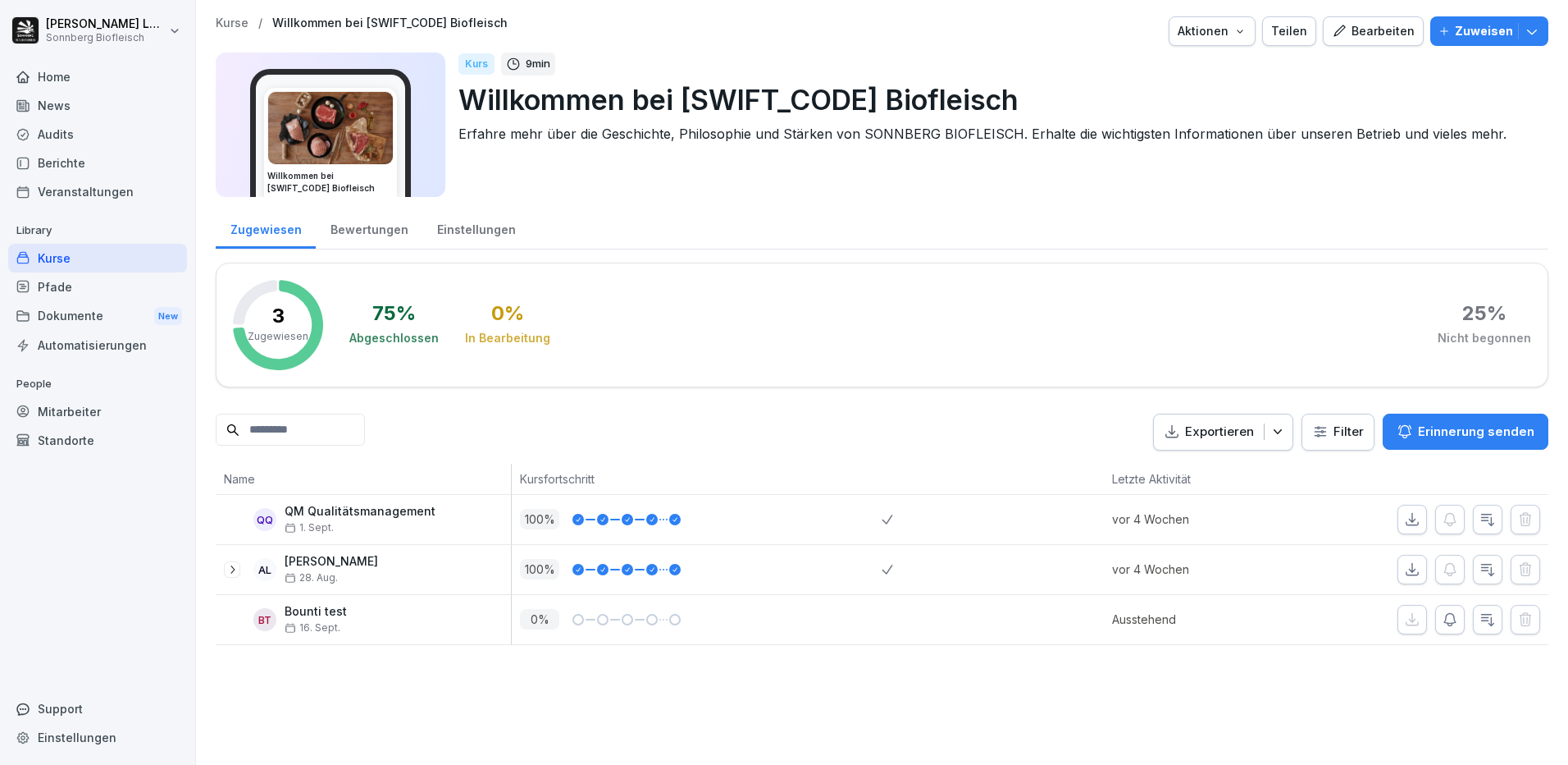
click at [360, 230] on div "Bewertungen" at bounding box center [369, 228] width 106 height 42
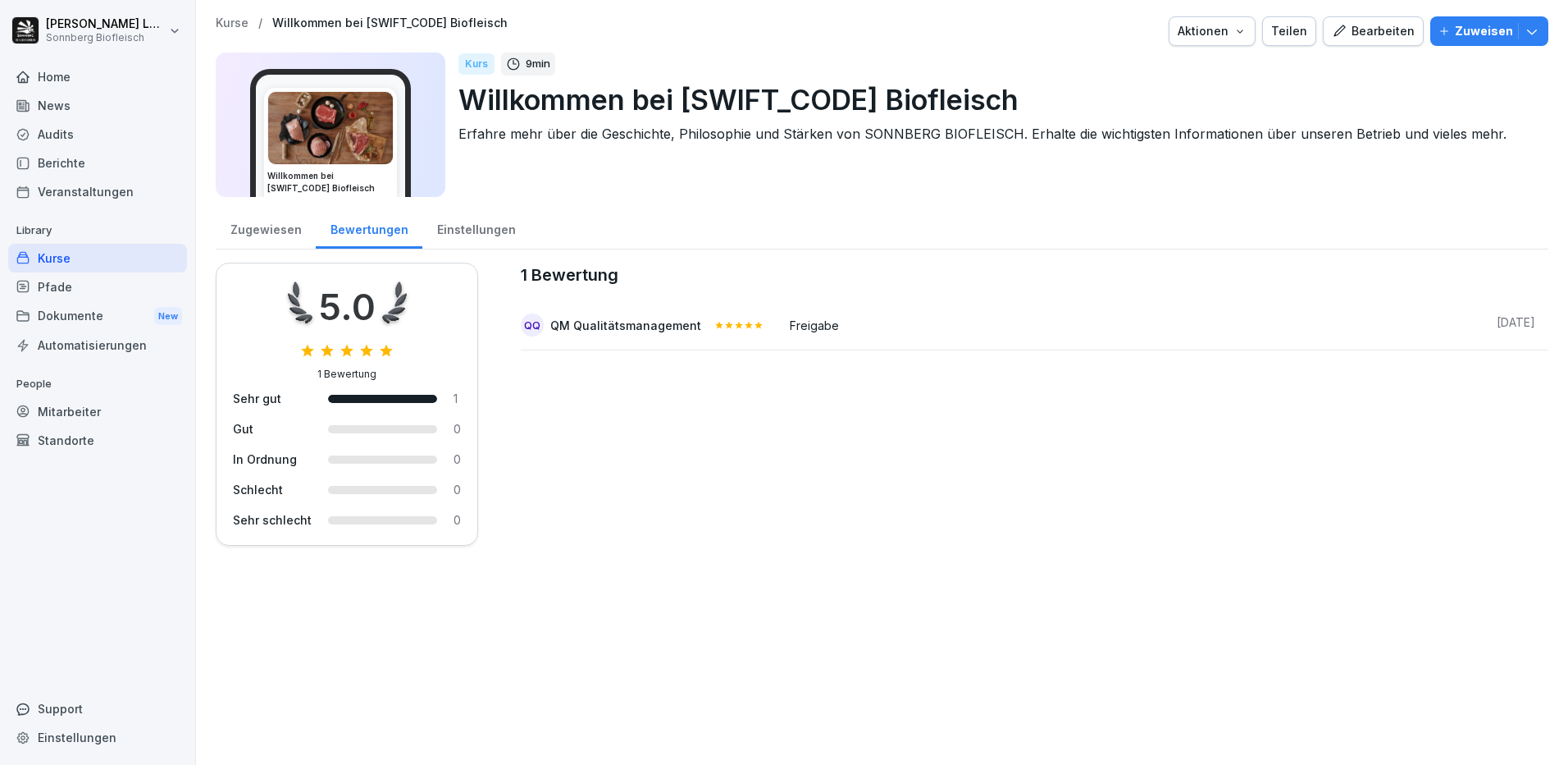
click at [257, 234] on div "Zugewiesen" at bounding box center [266, 228] width 100 height 42
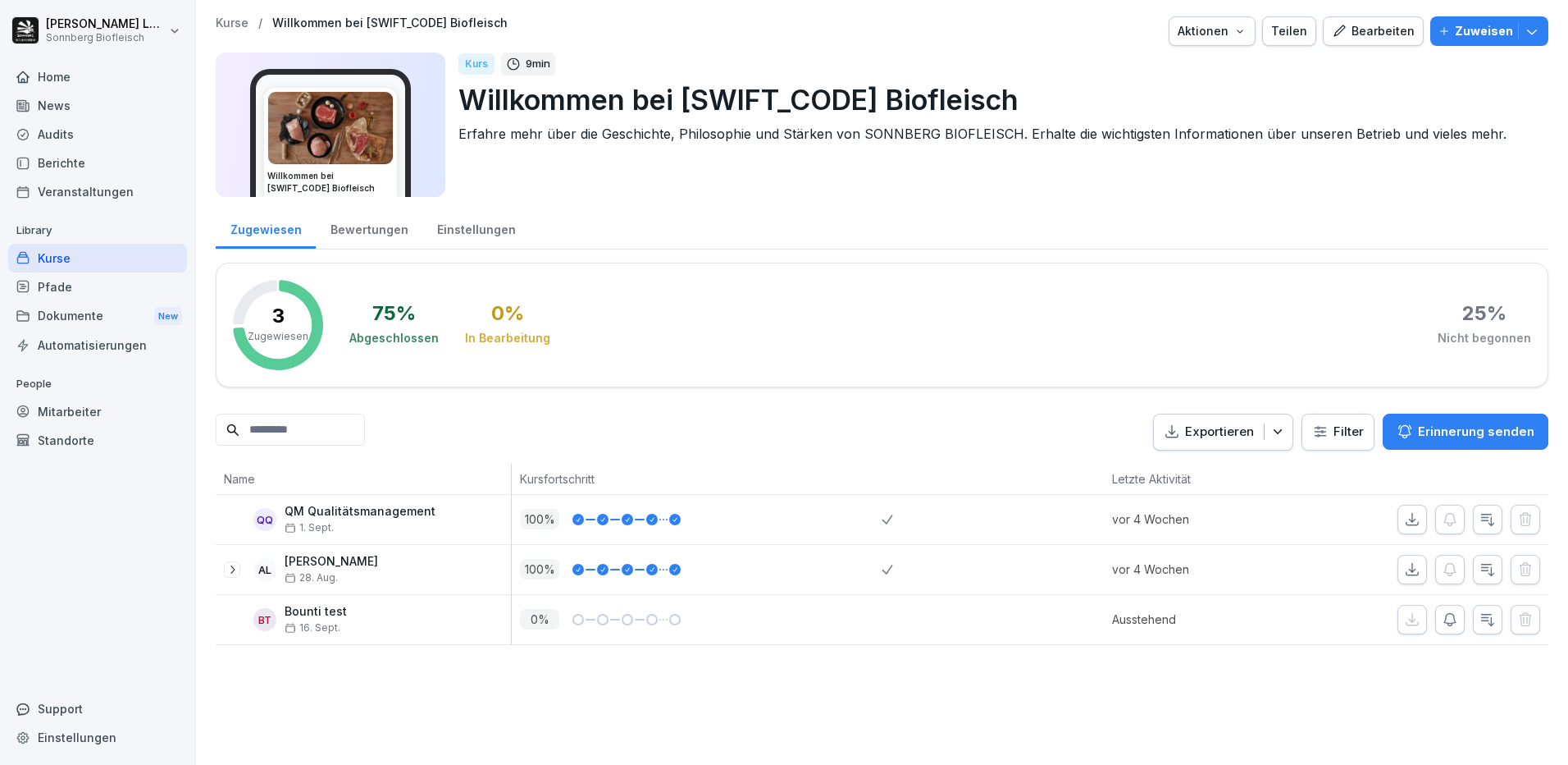
click at [1524, 20] on button "Zuweisen" at bounding box center [1489, 30] width 118 height 30
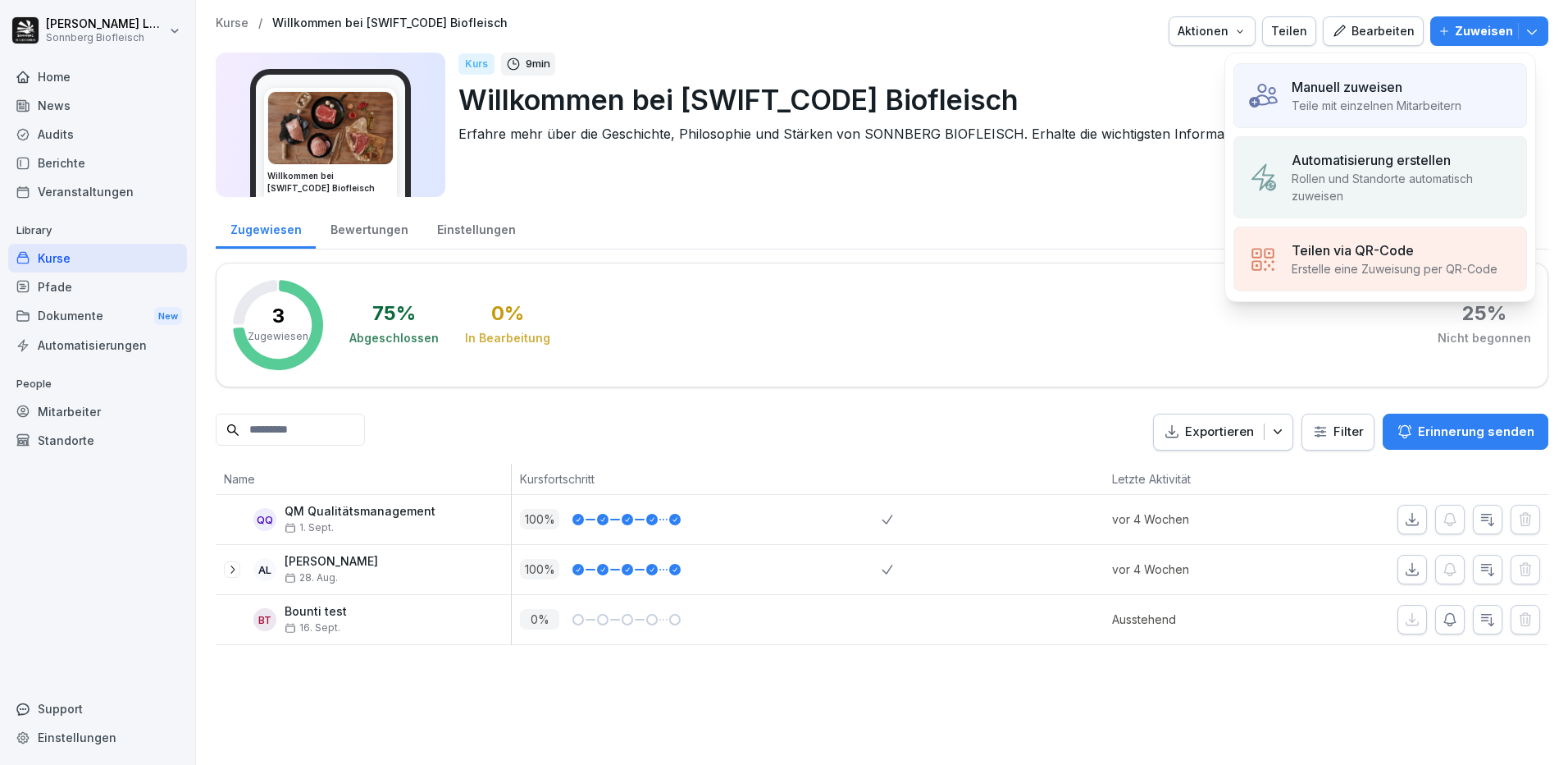
click at [1425, 94] on div "Manuell zuweisen" at bounding box center [1376, 86] width 170 height 19
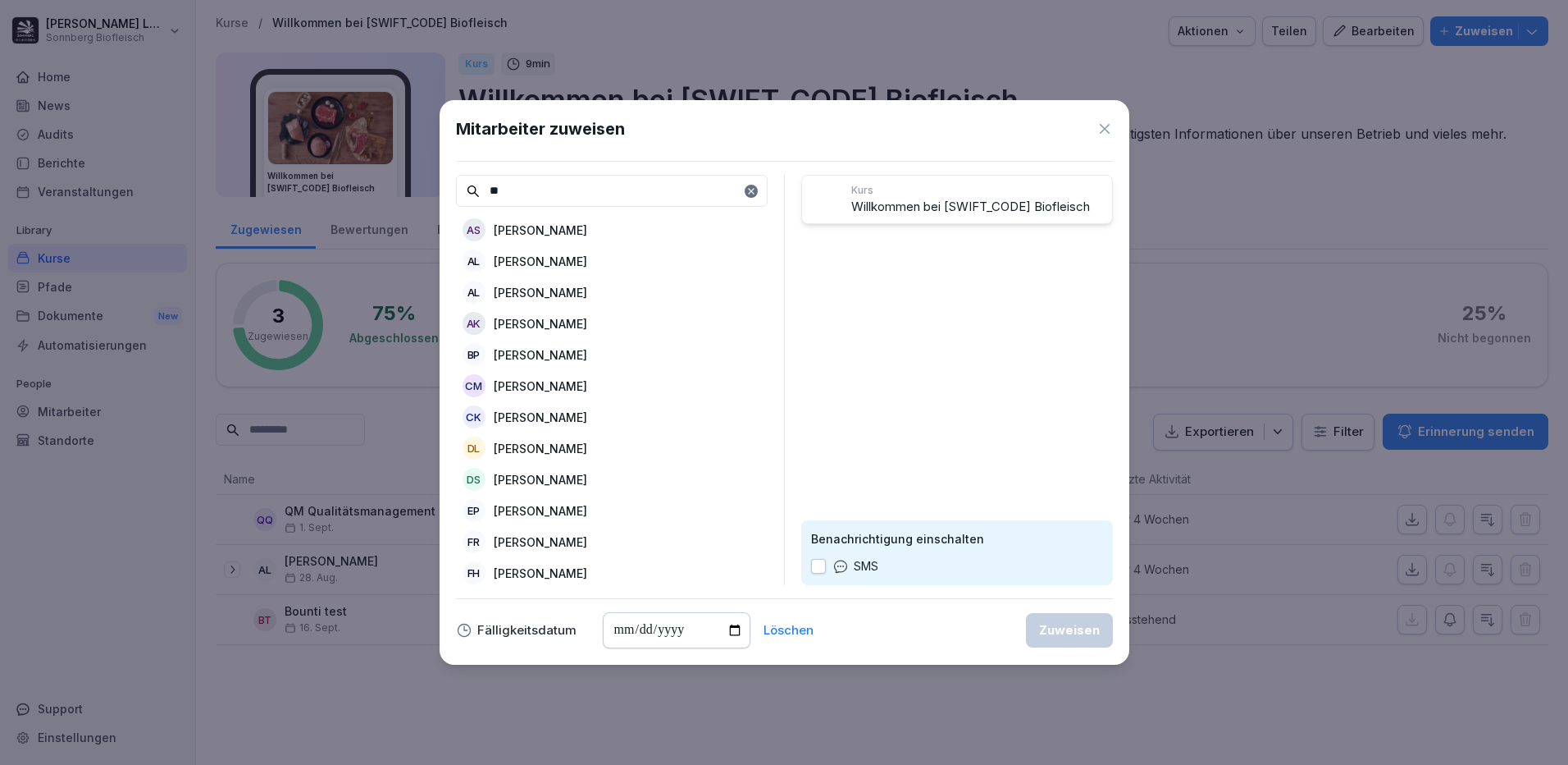
type input "*"
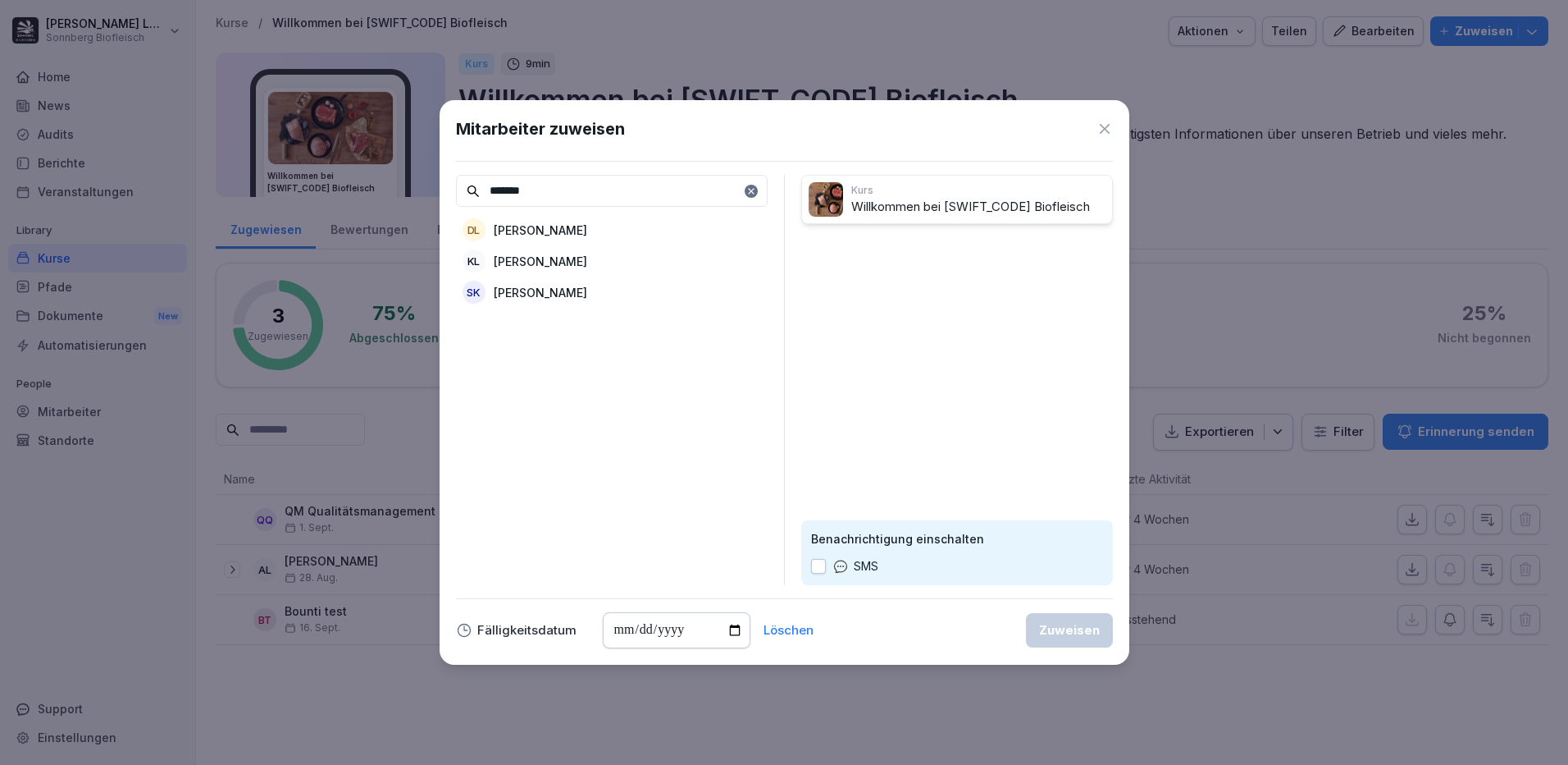
type input "*******"
click at [605, 265] on div "KL [PERSON_NAME]" at bounding box center [611, 260] width 311 height 30
click at [1070, 621] on div "Zuweisen" at bounding box center [1069, 629] width 61 height 18
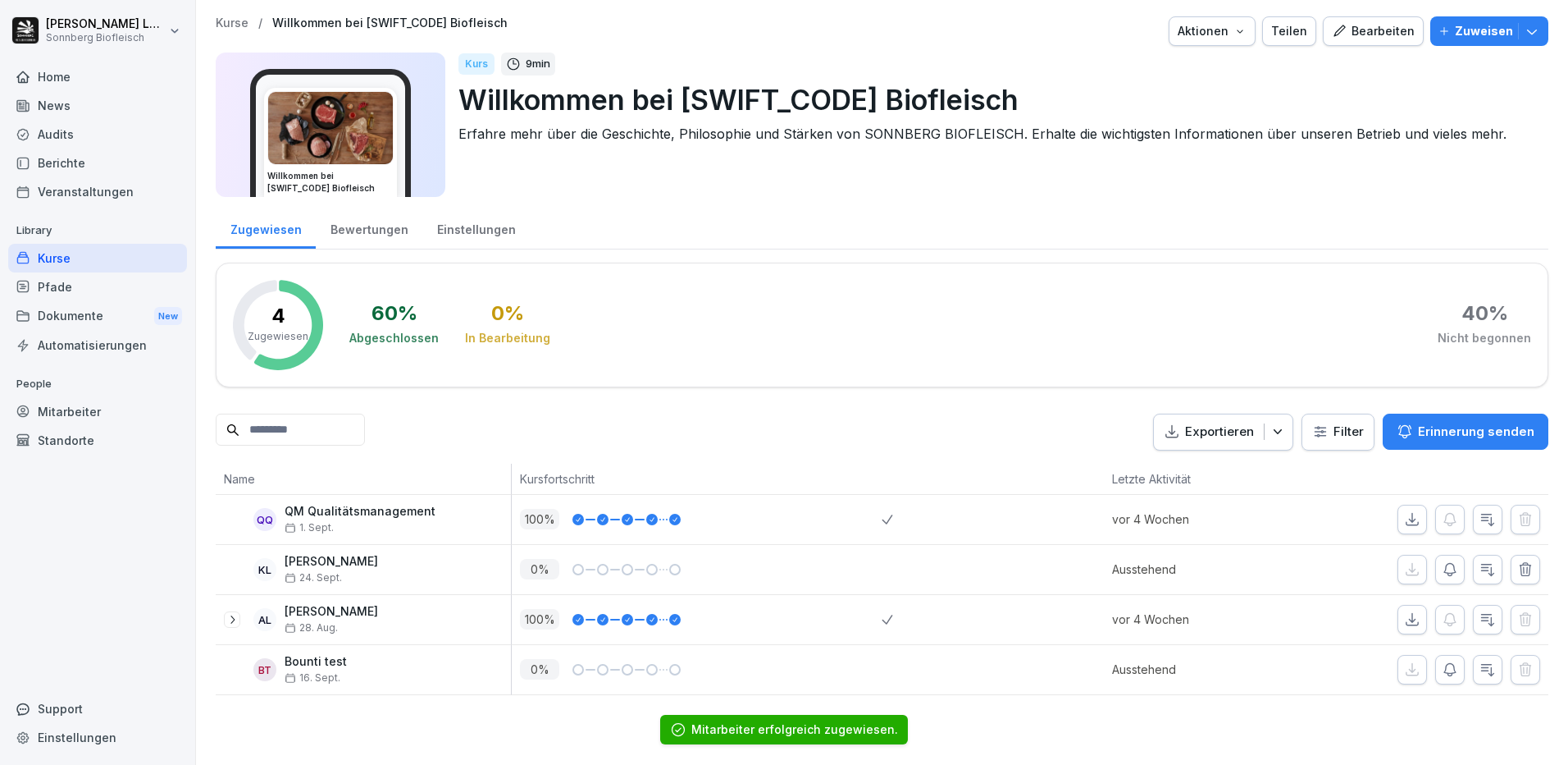
click at [270, 231] on div "Zugewiesen" at bounding box center [266, 228] width 100 height 42
click at [61, 258] on div "Kurse" at bounding box center [98, 258] width 179 height 29
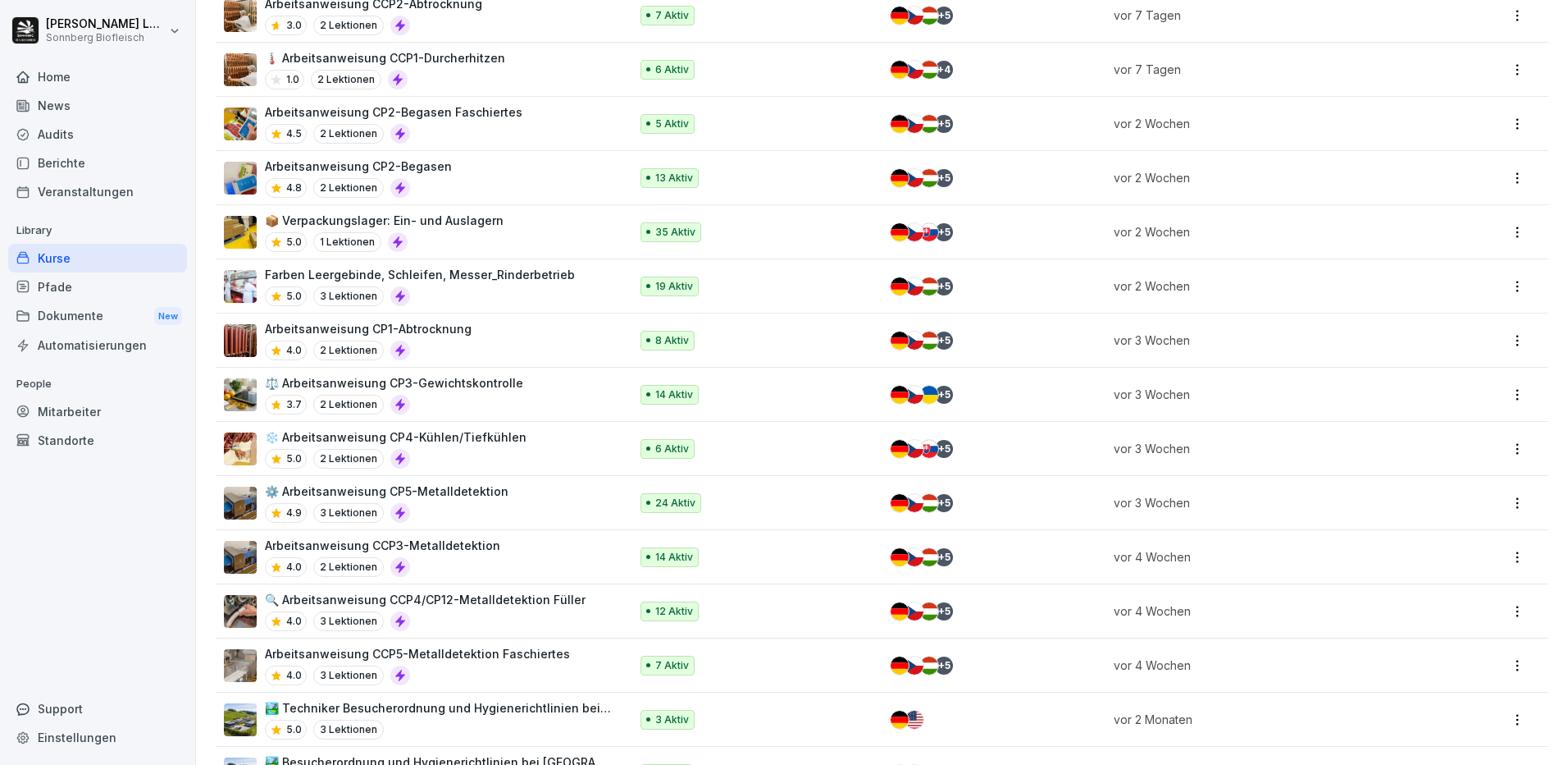
scroll to position [473, 0]
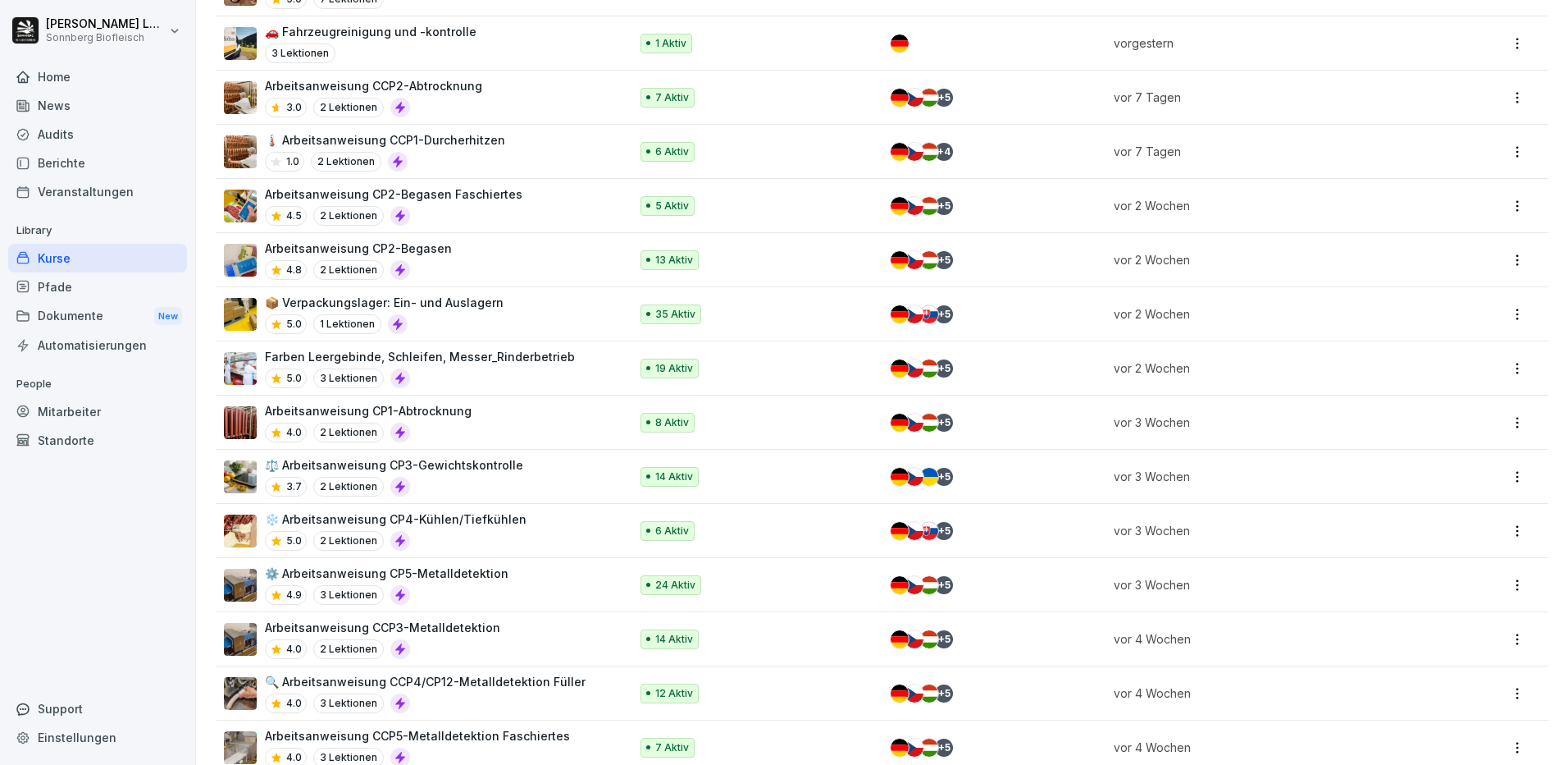
click at [83, 303] on div "Dokumente New" at bounding box center [98, 317] width 179 height 30
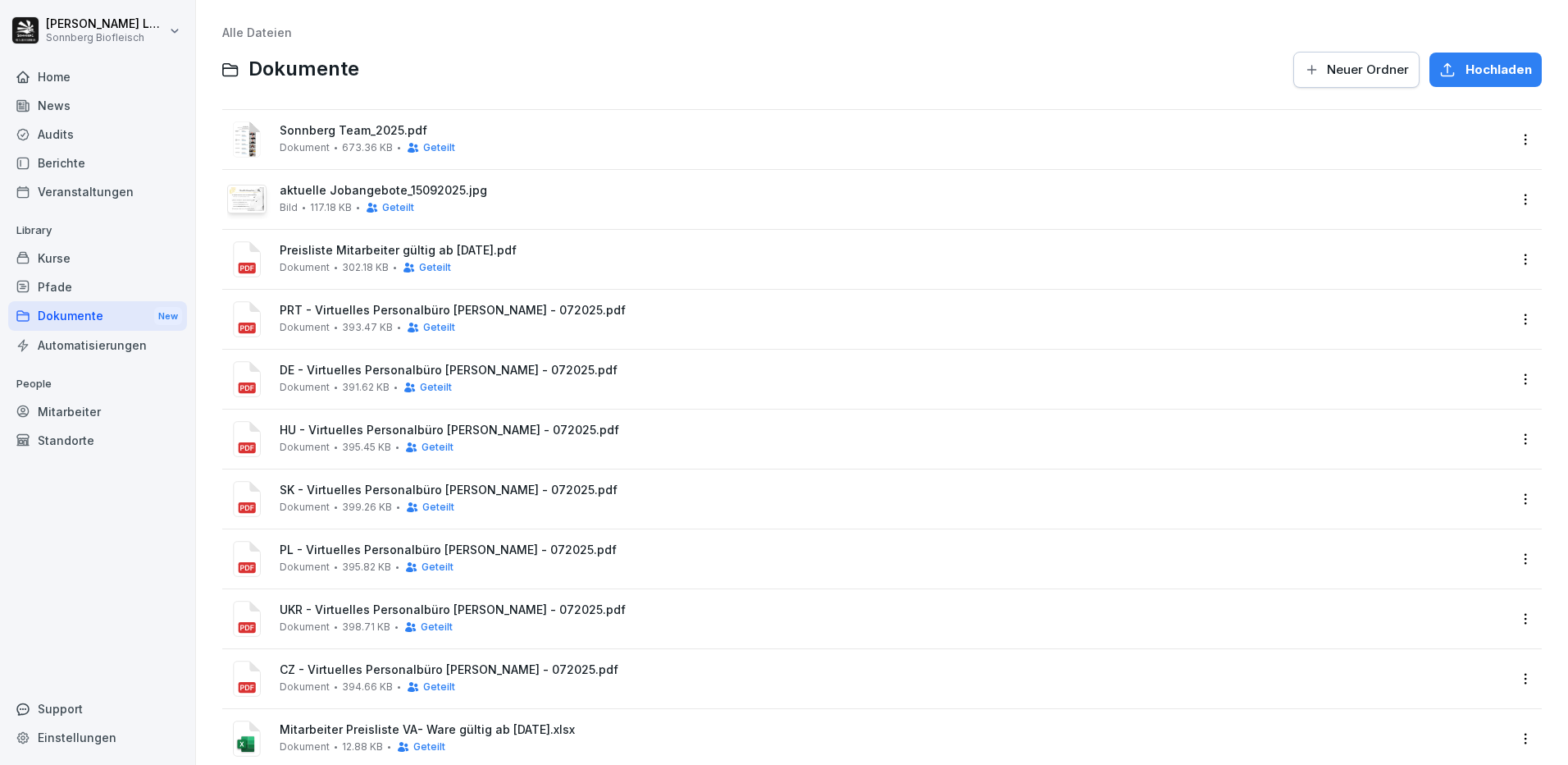
click at [78, 284] on div "Pfade" at bounding box center [98, 287] width 179 height 29
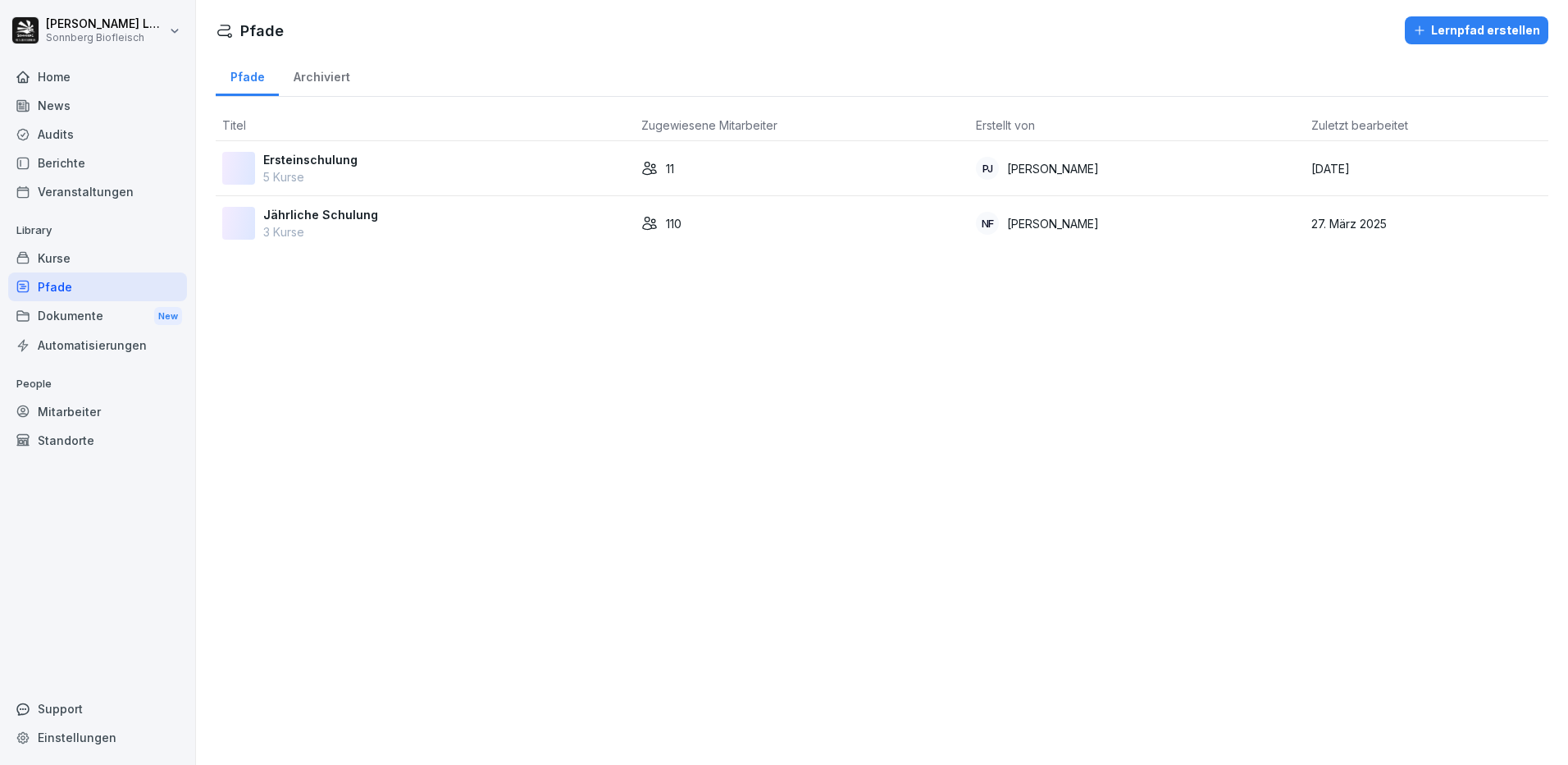
click at [312, 149] on td "Ersteinschulung 5 Kurse" at bounding box center [425, 168] width 419 height 55
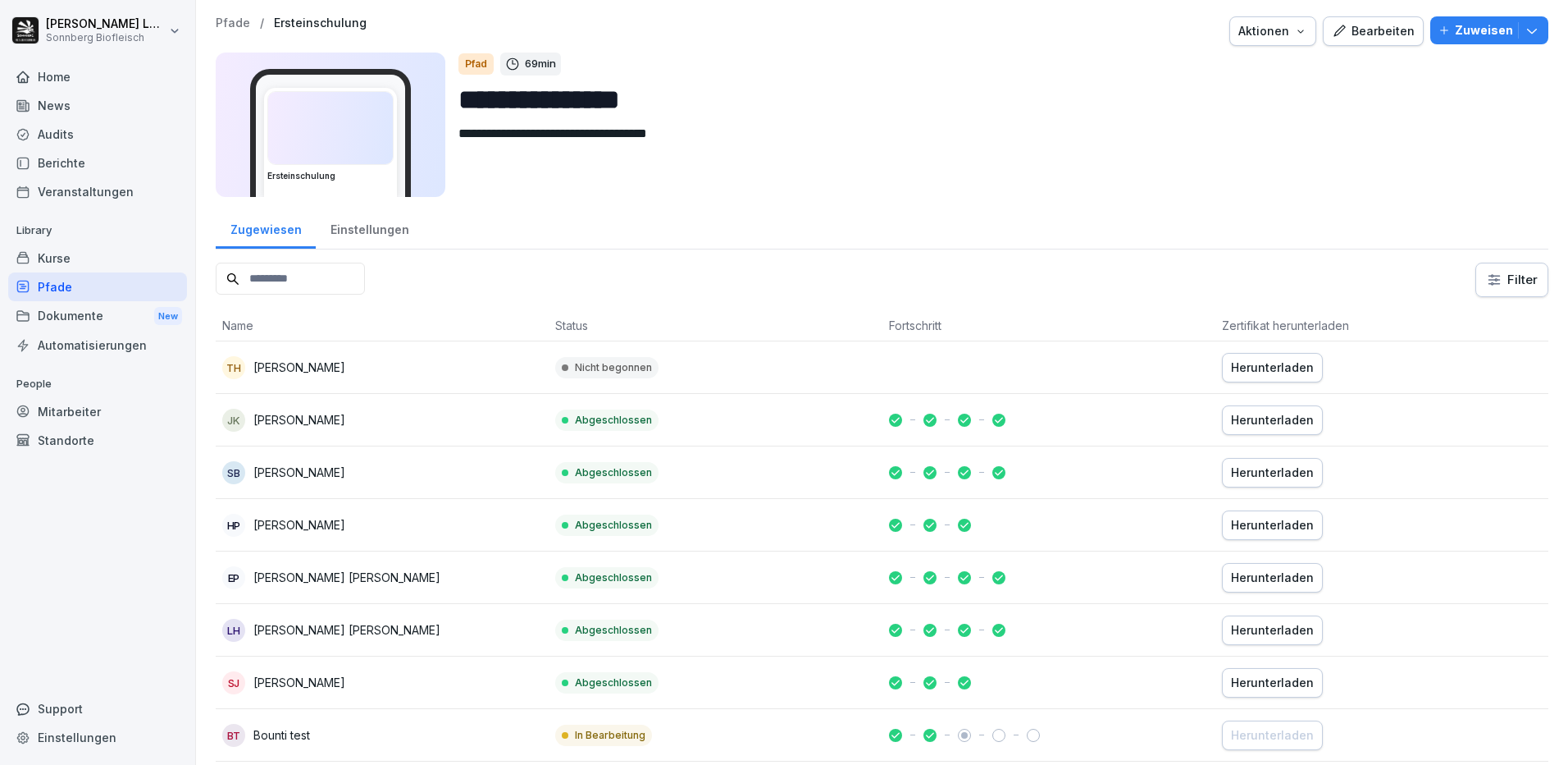
click at [101, 286] on div "Pfade" at bounding box center [98, 287] width 179 height 29
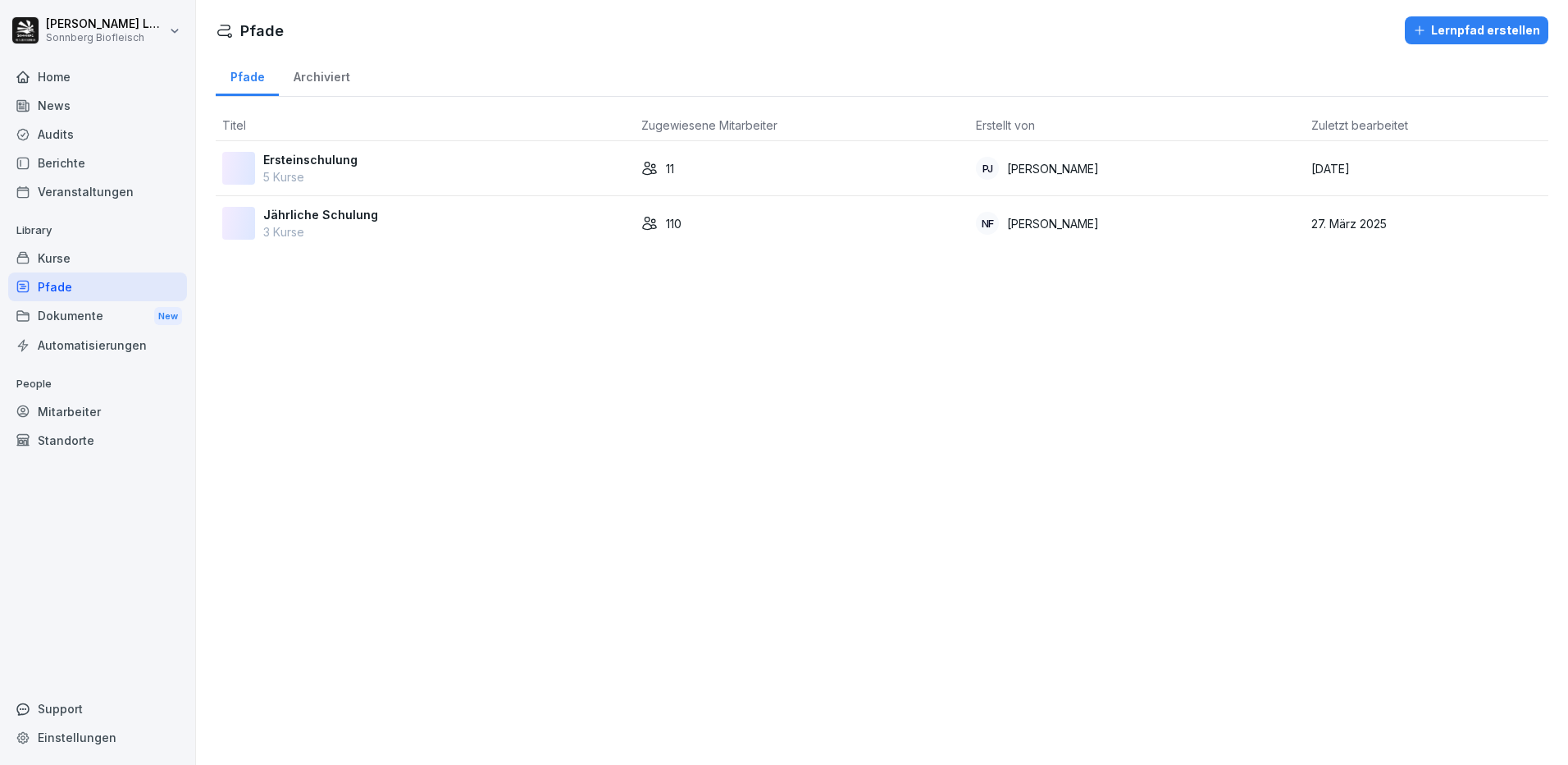
click at [343, 165] on p "Ersteinschulung" at bounding box center [311, 160] width 95 height 17
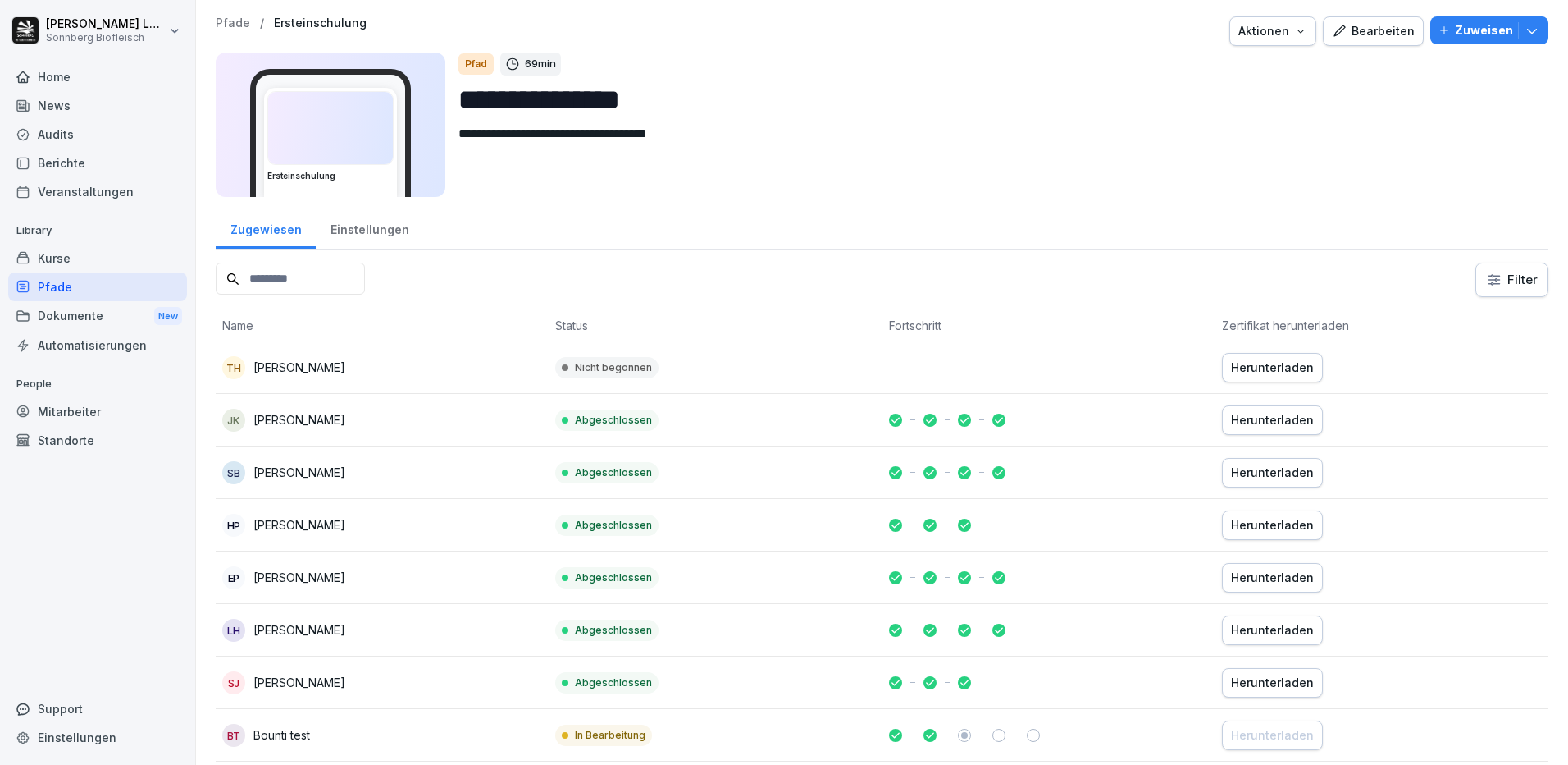
click at [1523, 30] on icon "button" at bounding box center [1531, 30] width 16 height 16
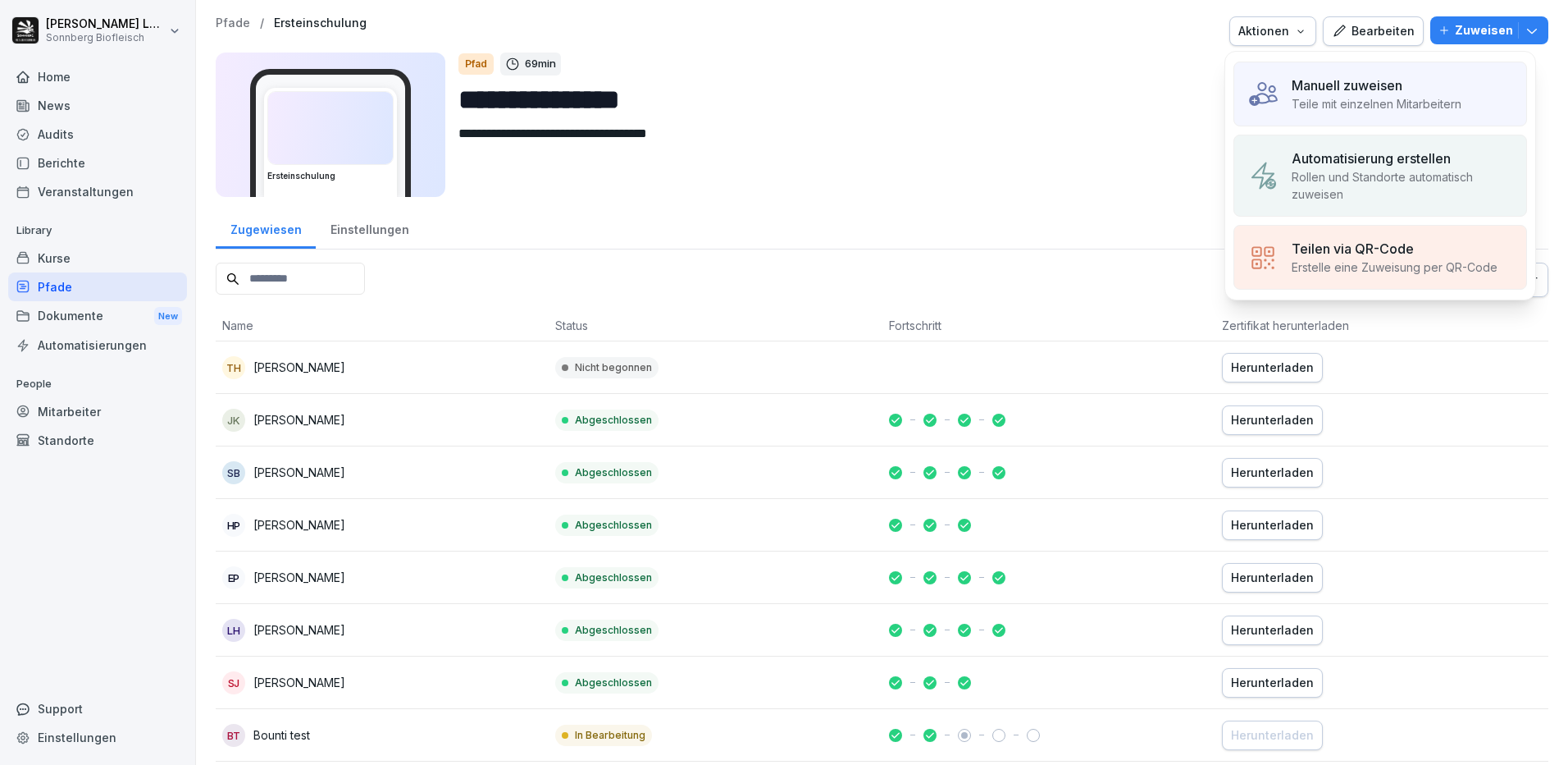
click at [1418, 84] on div "Manuell zuweisen" at bounding box center [1376, 84] width 170 height 19
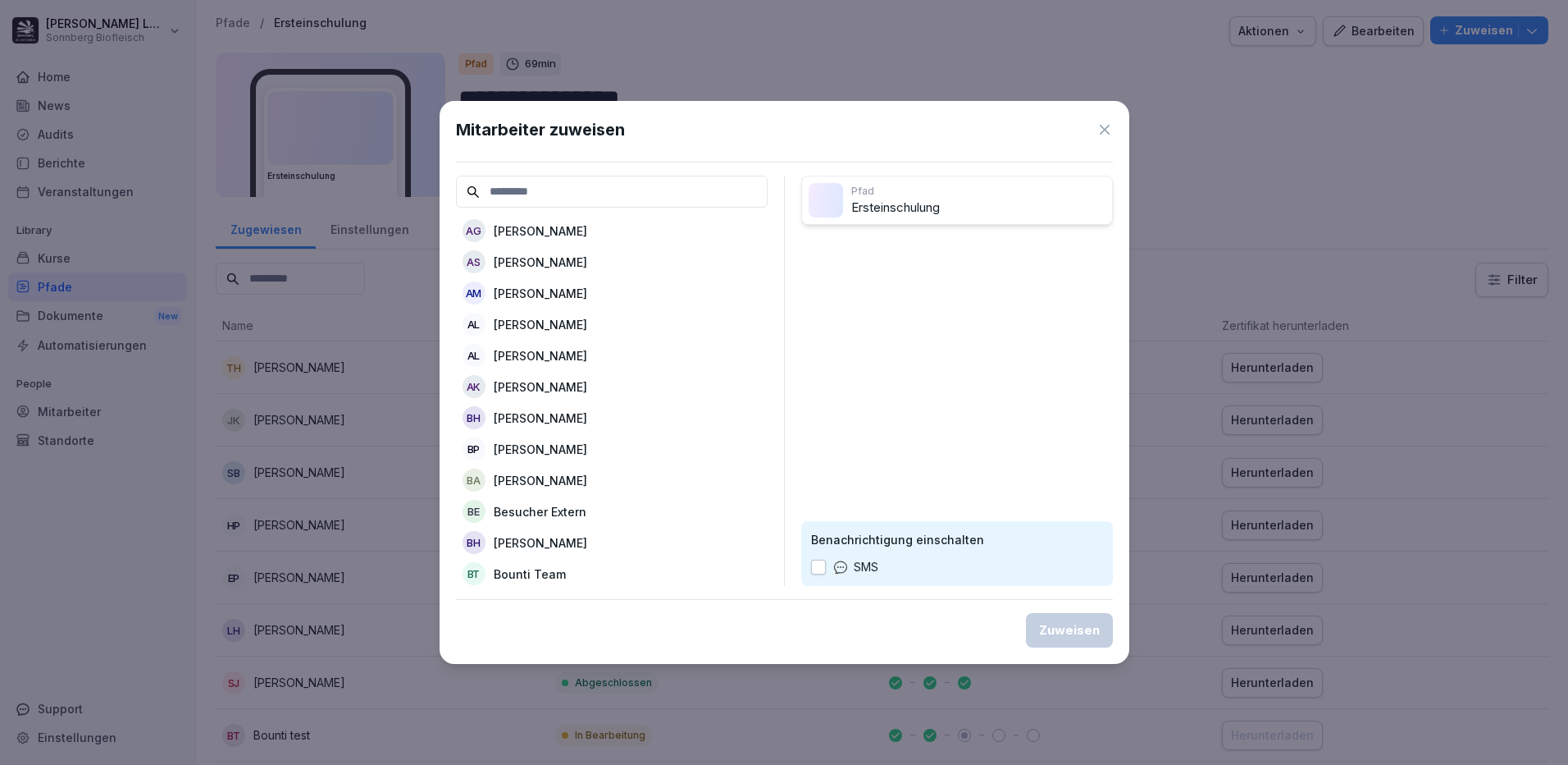
click at [651, 186] on input at bounding box center [611, 192] width 311 height 32
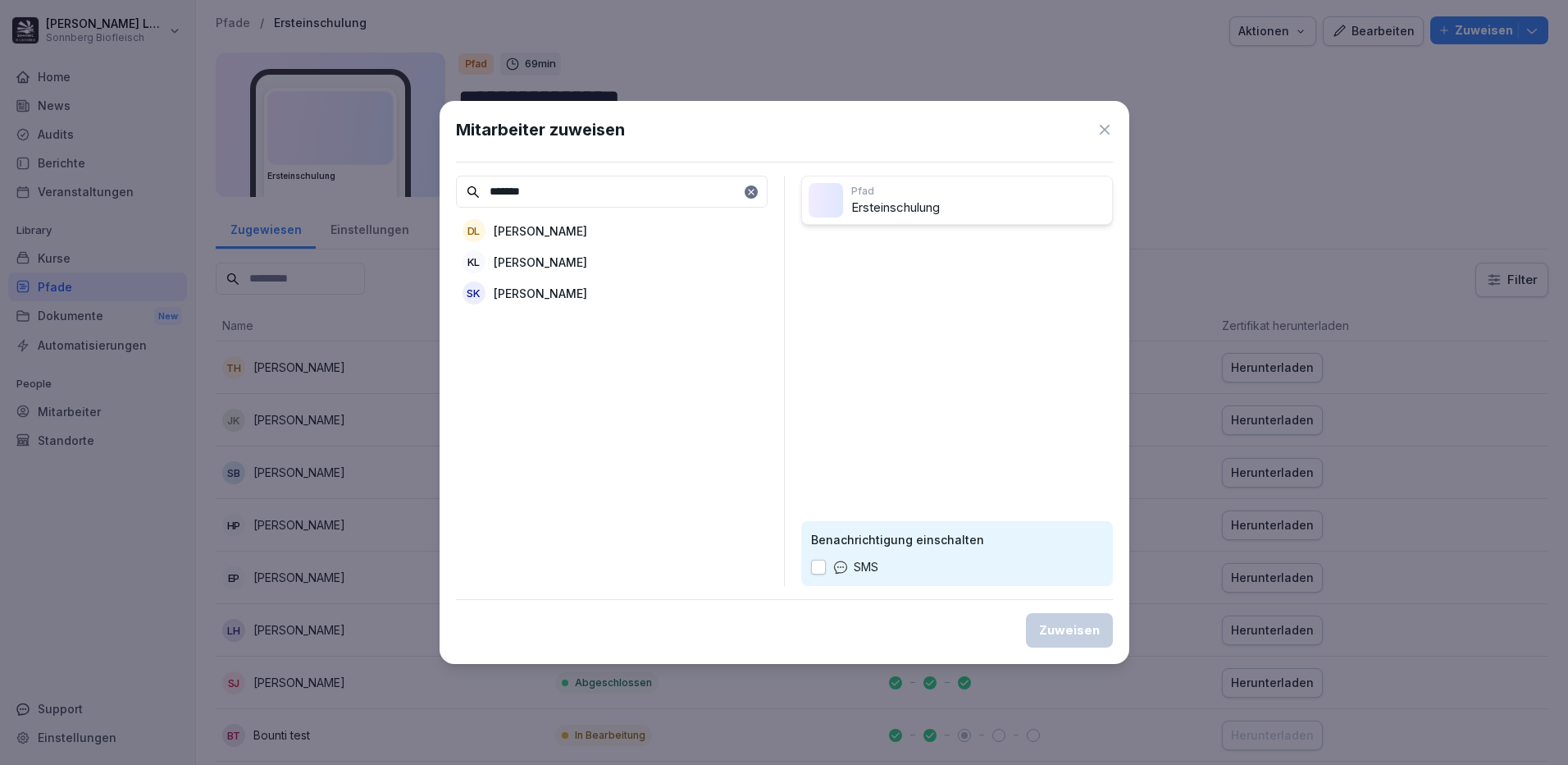
type input "*******"
click at [600, 258] on div "KL [PERSON_NAME]" at bounding box center [611, 261] width 311 height 30
click at [1074, 637] on div "Zuweisen" at bounding box center [1069, 629] width 61 height 18
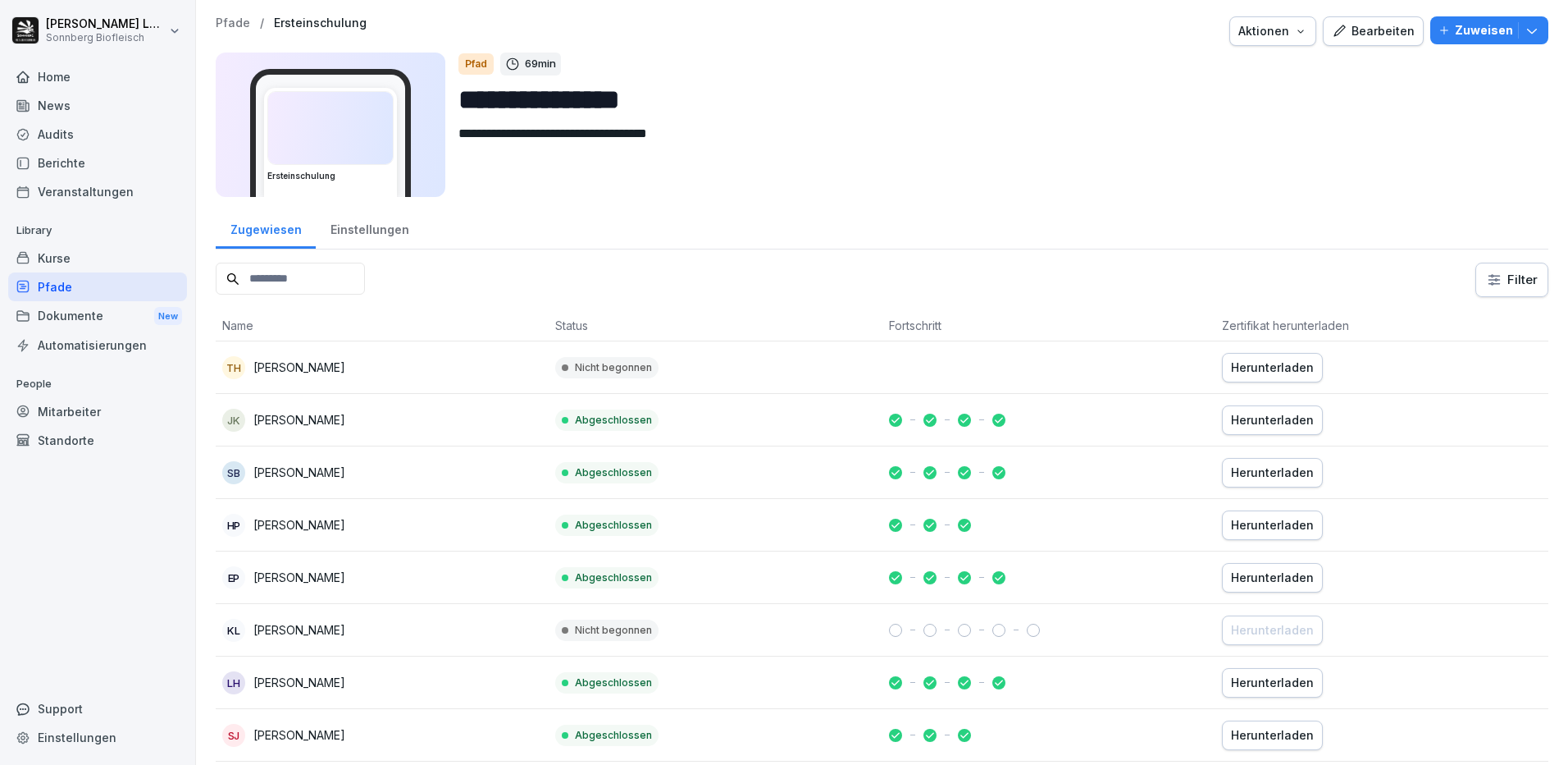
click at [78, 415] on div "Mitarbeiter" at bounding box center [98, 411] width 179 height 29
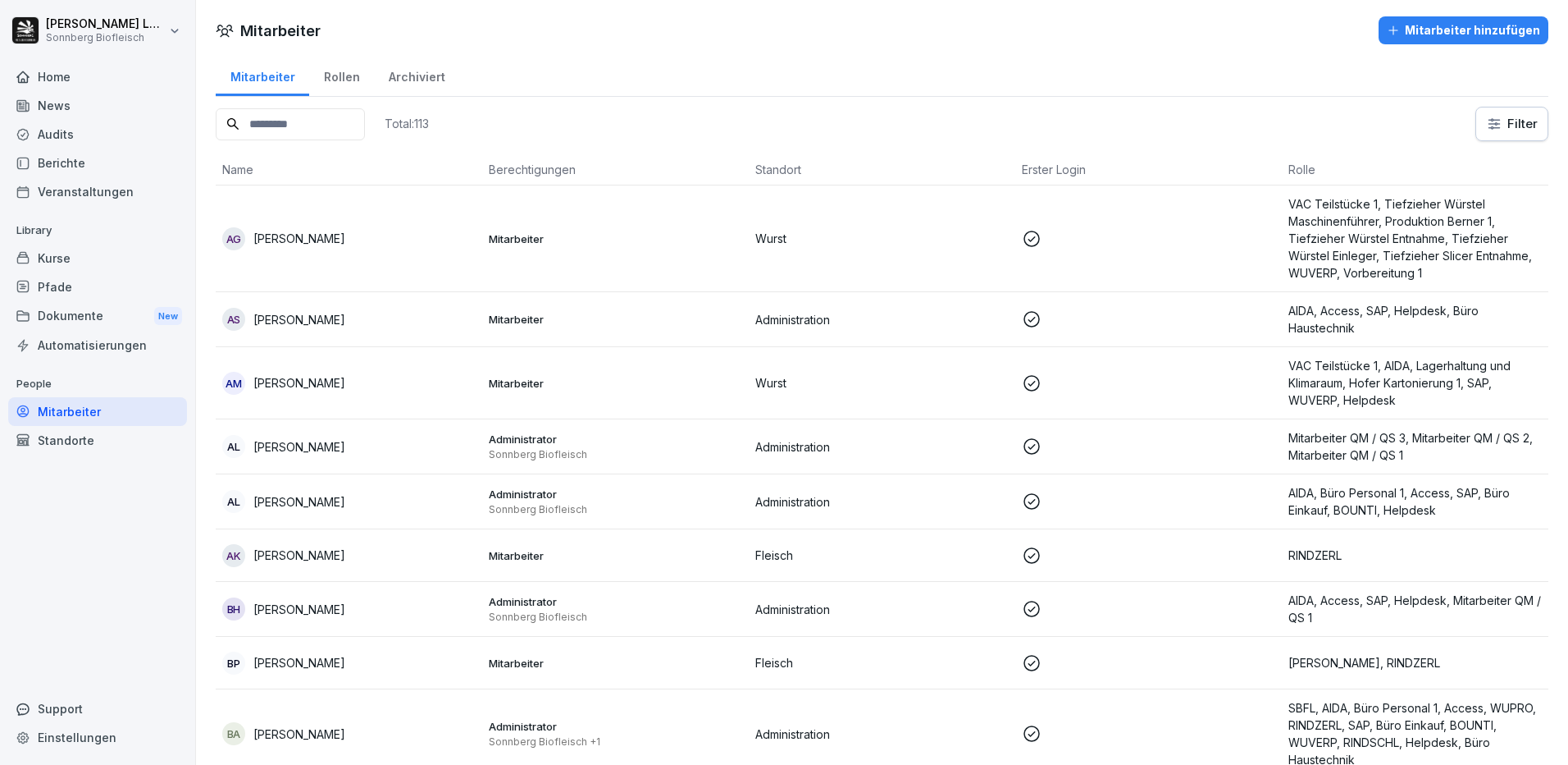
click at [303, 117] on input at bounding box center [290, 124] width 149 height 32
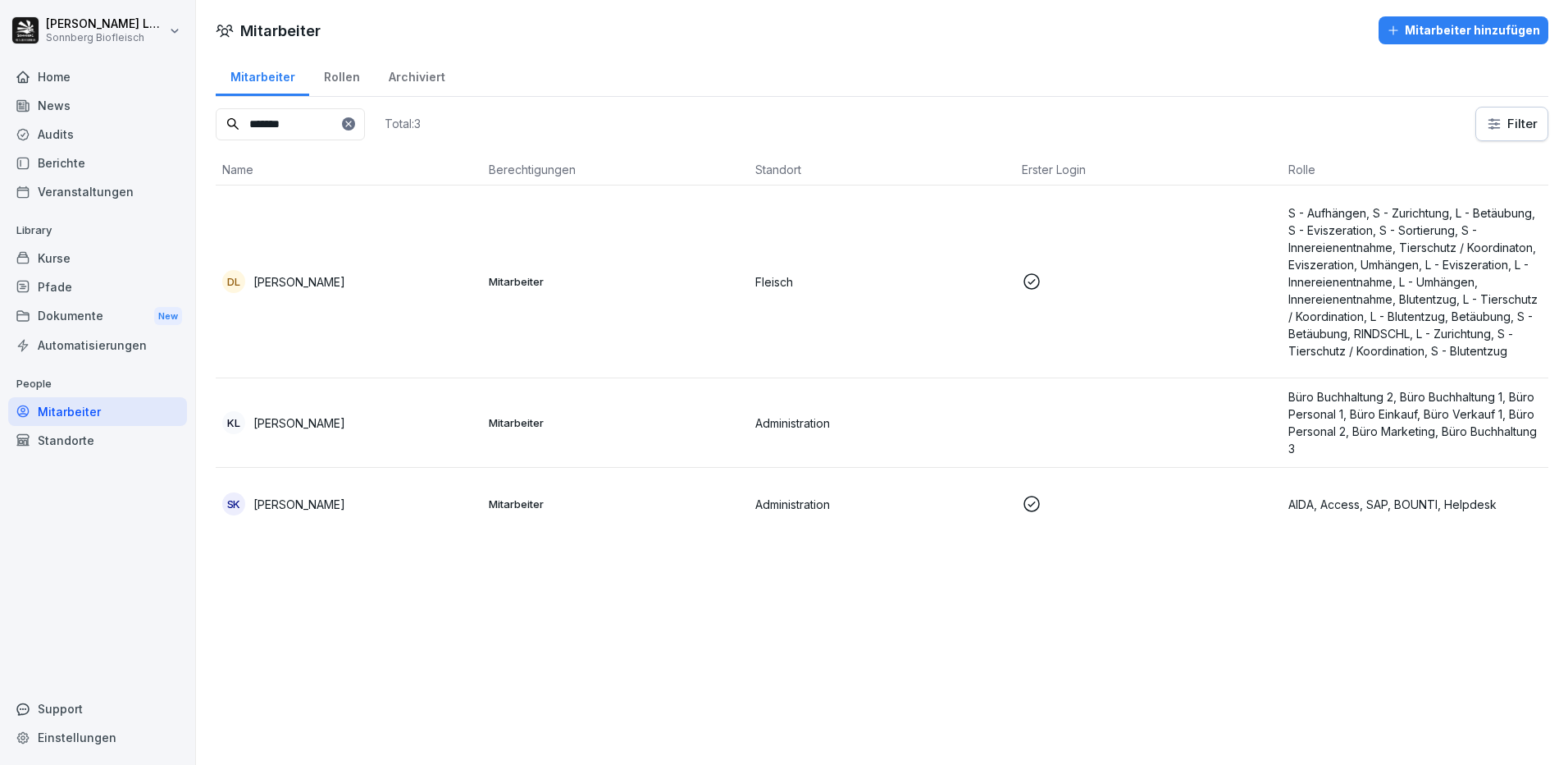
type input "*******"
click at [441, 410] on td "KL [PERSON_NAME]" at bounding box center [349, 423] width 267 height 90
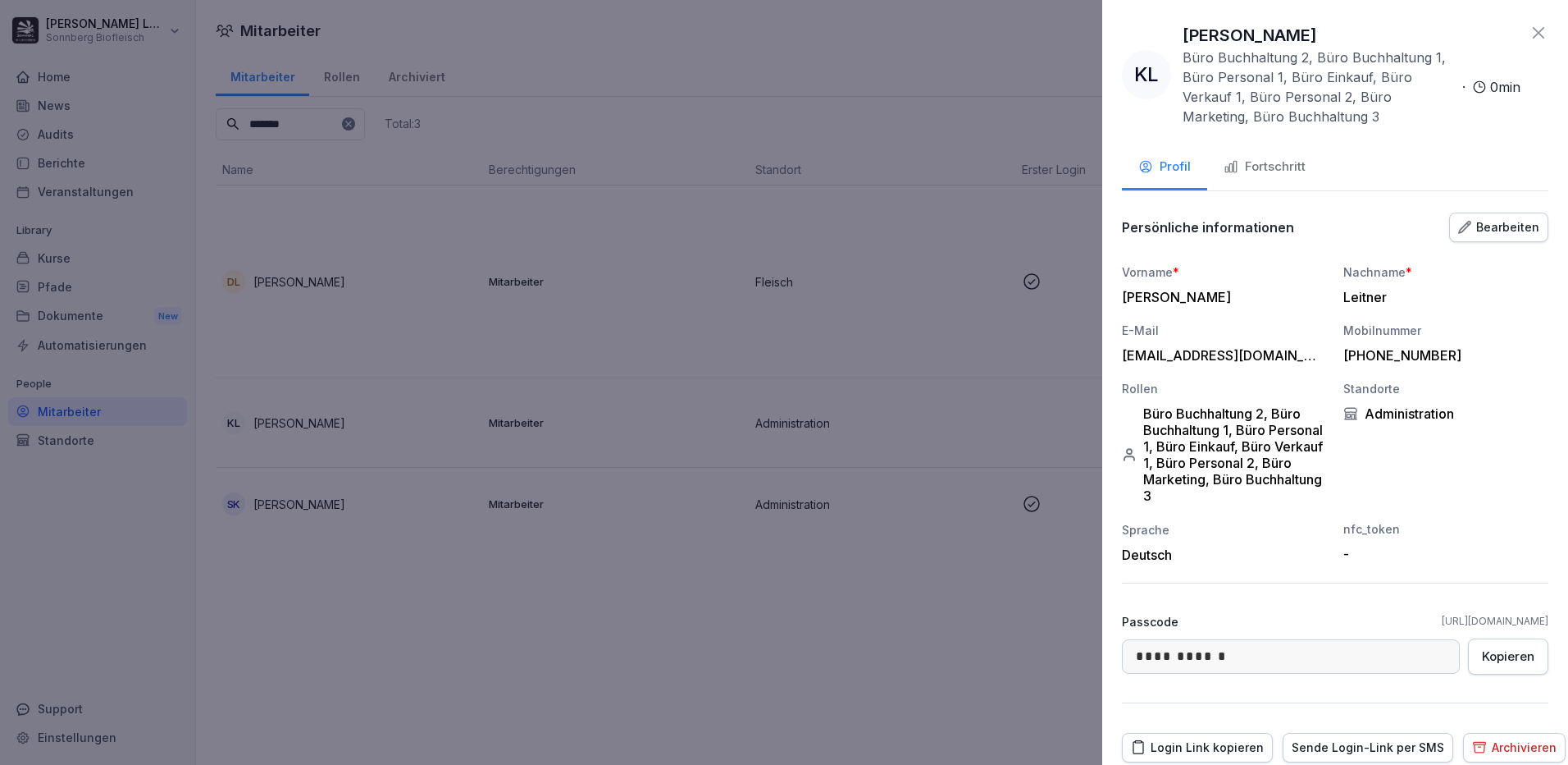
click at [1273, 178] on button "Fortschritt" at bounding box center [1264, 168] width 115 height 44
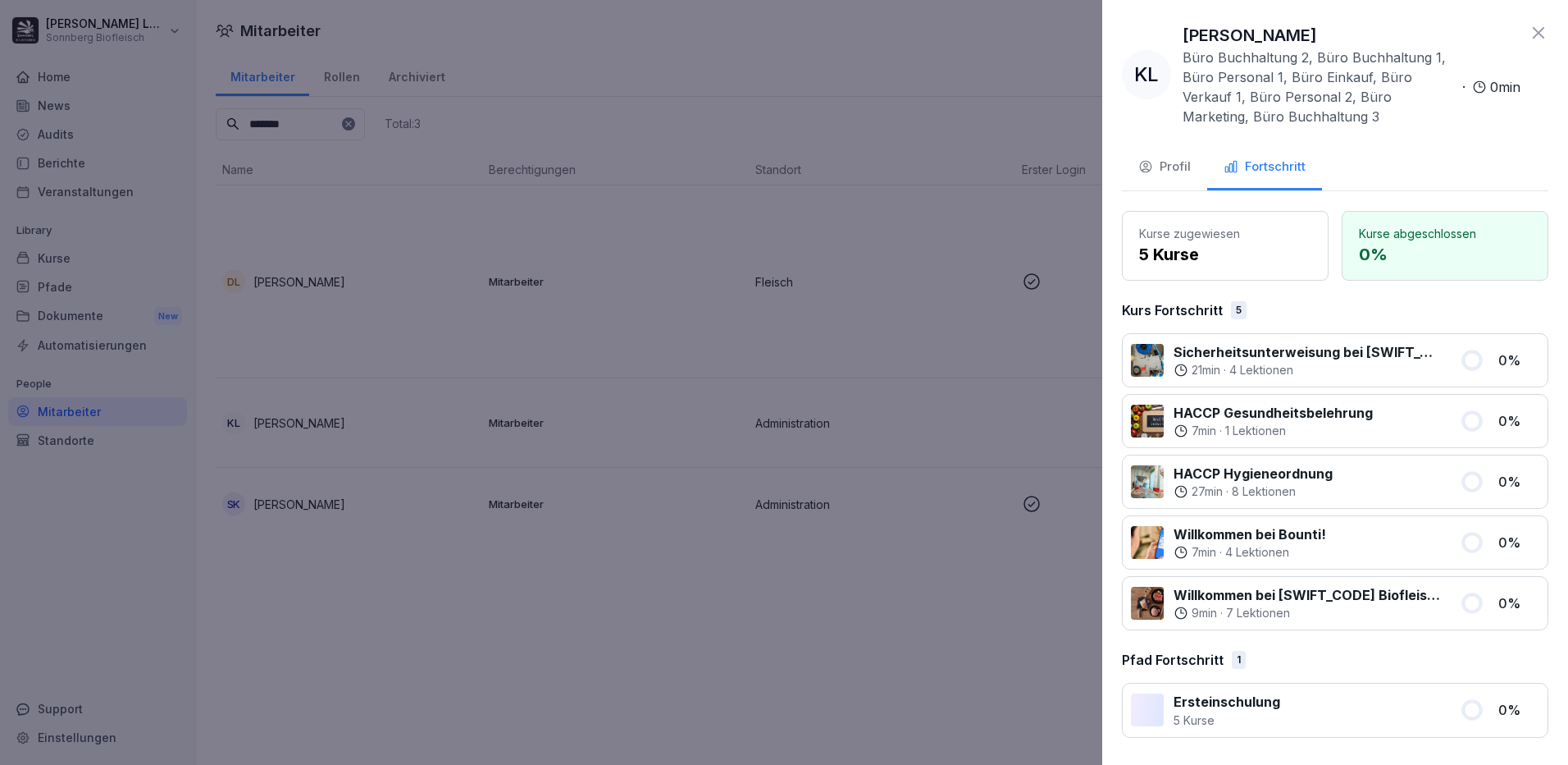
click at [1540, 30] on icon at bounding box center [1538, 32] width 19 height 19
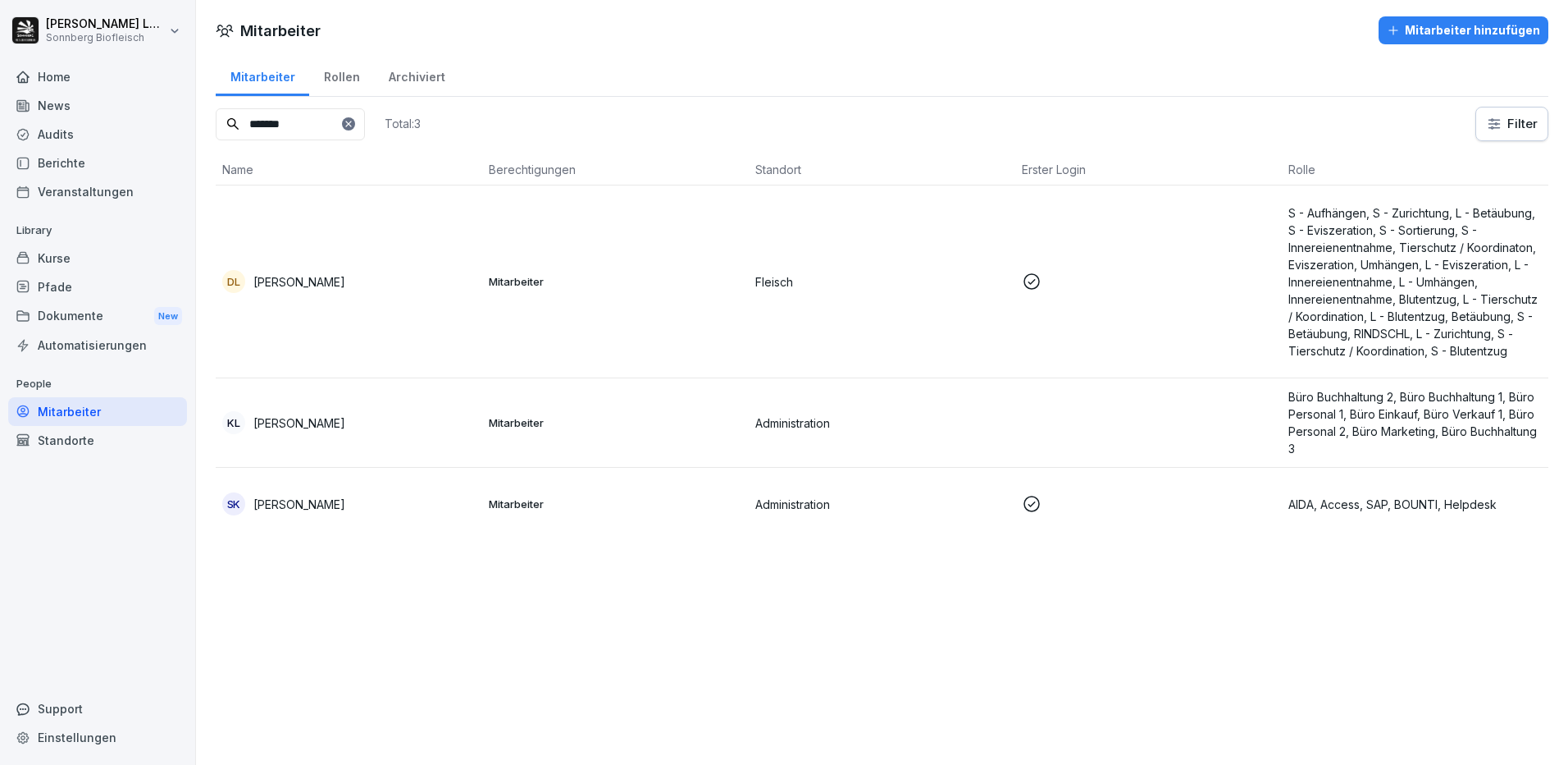
click at [460, 634] on div "Mitarbeiter Mitarbeiter hinzufügen Mitarbeiter Rollen Archiviert ******* Total:…" at bounding box center [881, 382] width 1371 height 765
click at [355, 129] on div at bounding box center [349, 124] width 14 height 14
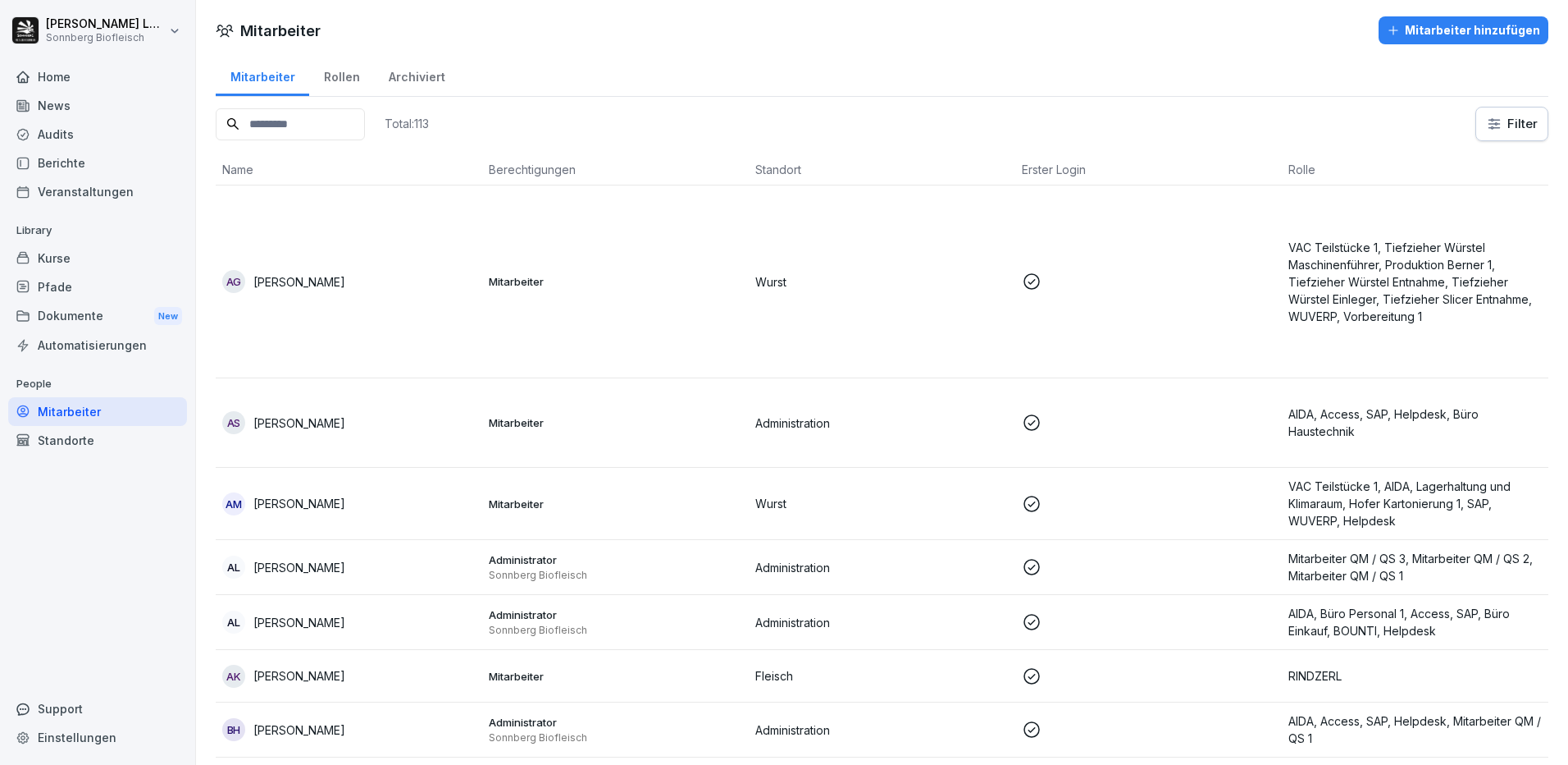
click at [408, 84] on div "Archiviert" at bounding box center [416, 75] width 85 height 42
